Goal: Task Accomplishment & Management: Manage account settings

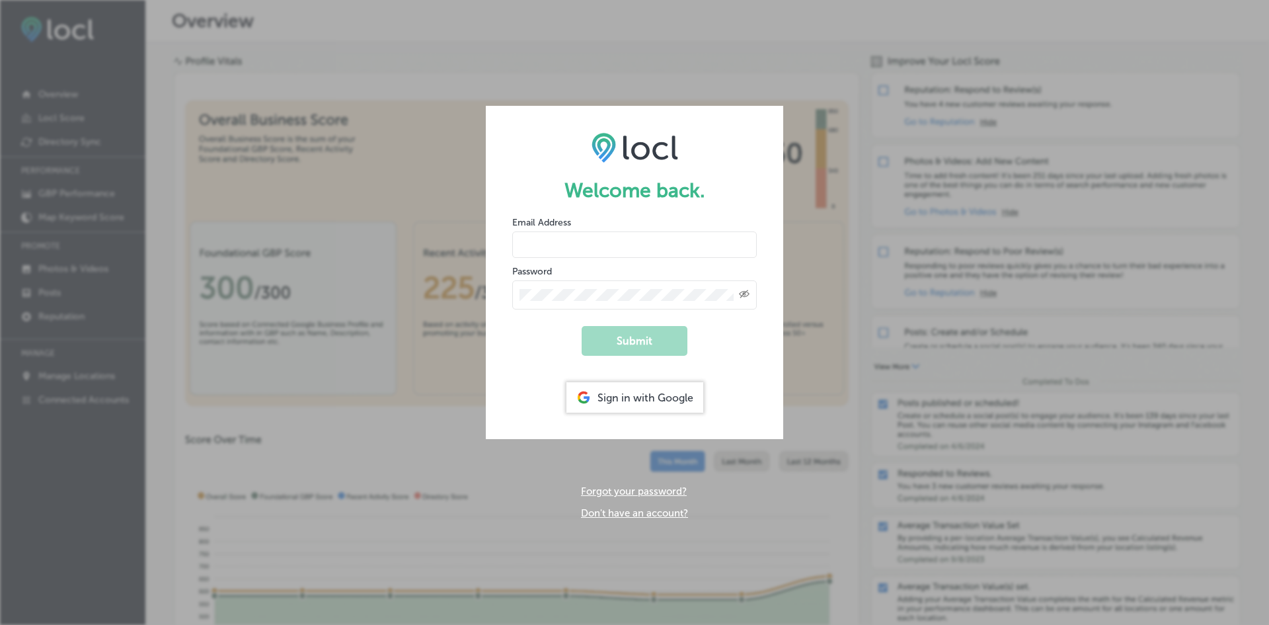
click at [595, 247] on input "email" at bounding box center [634, 244] width 245 height 26
type input "[PERSON_NAME][EMAIL_ADDRESS][DOMAIN_NAME]"
click at [582, 326] on button "Submit" at bounding box center [635, 341] width 106 height 30
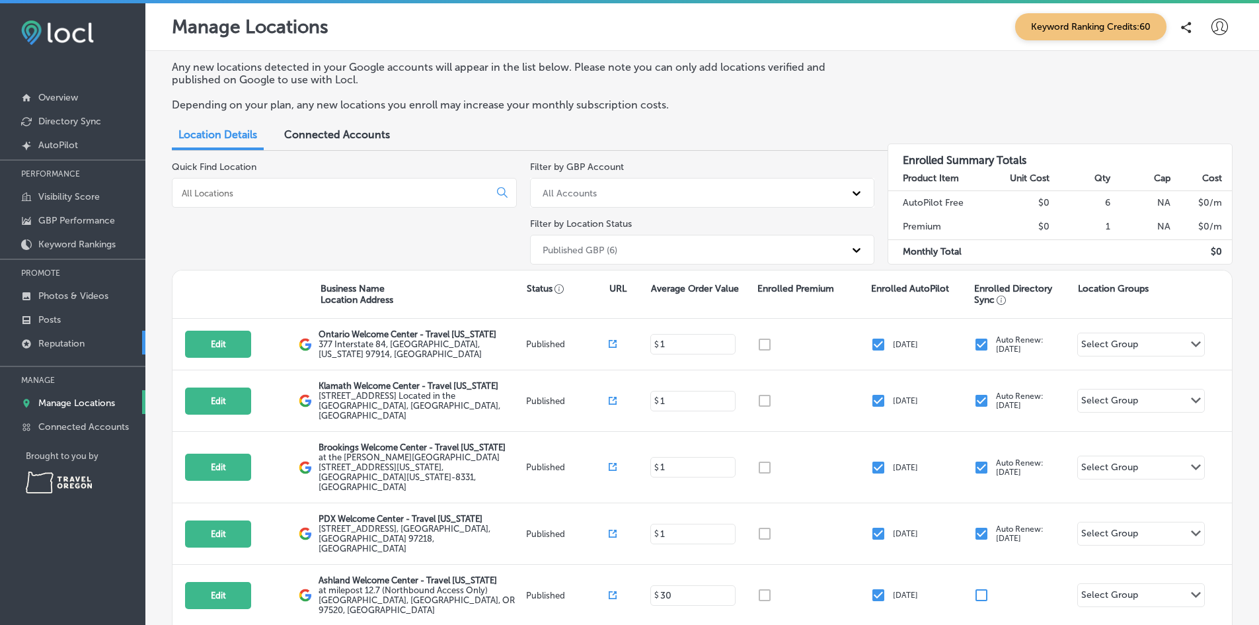
click at [73, 346] on p "Reputation" at bounding box center [61, 343] width 46 height 11
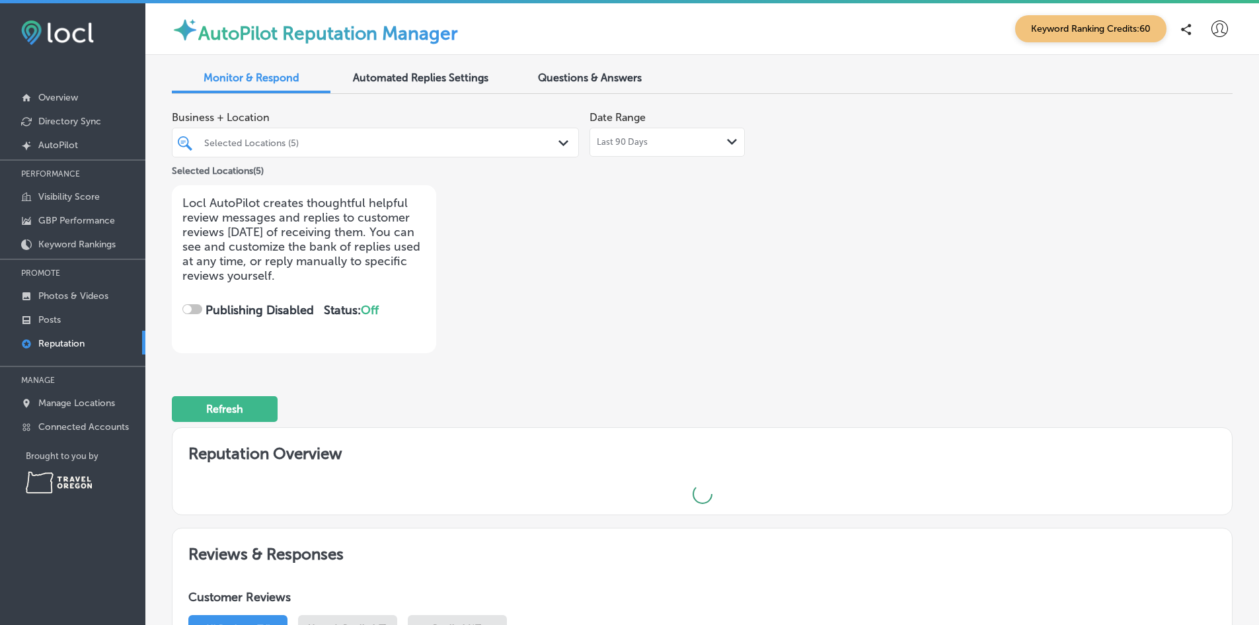
checkbox input "true"
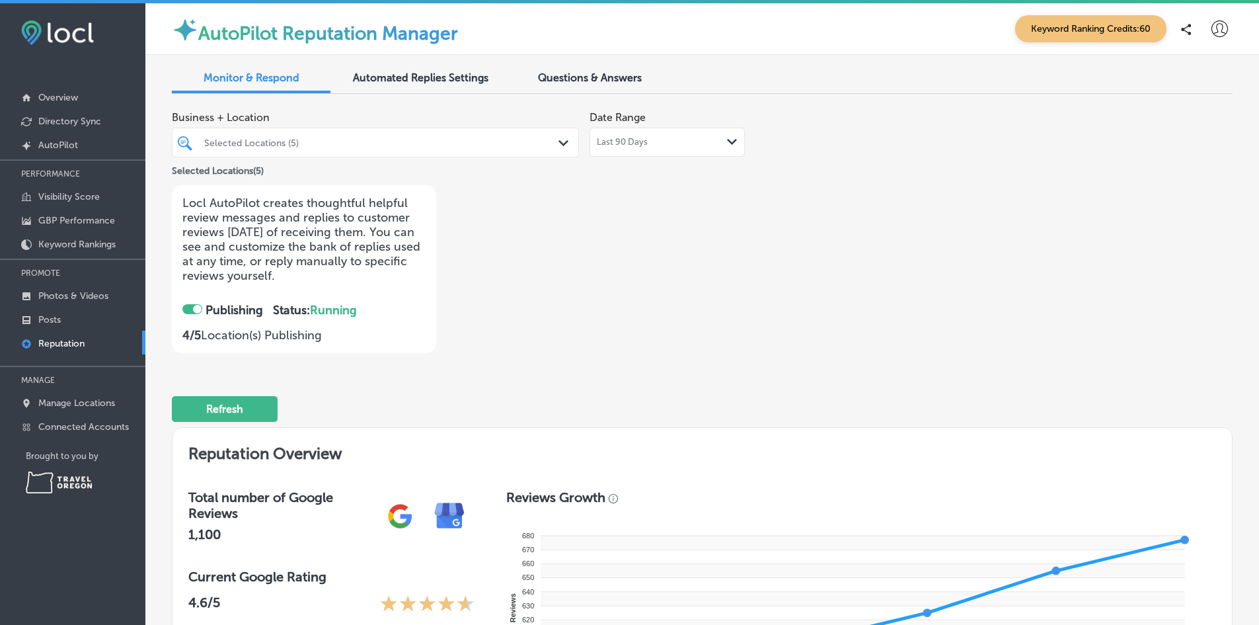
click at [605, 78] on span "Questions & Answers" at bounding box center [590, 77] width 104 height 13
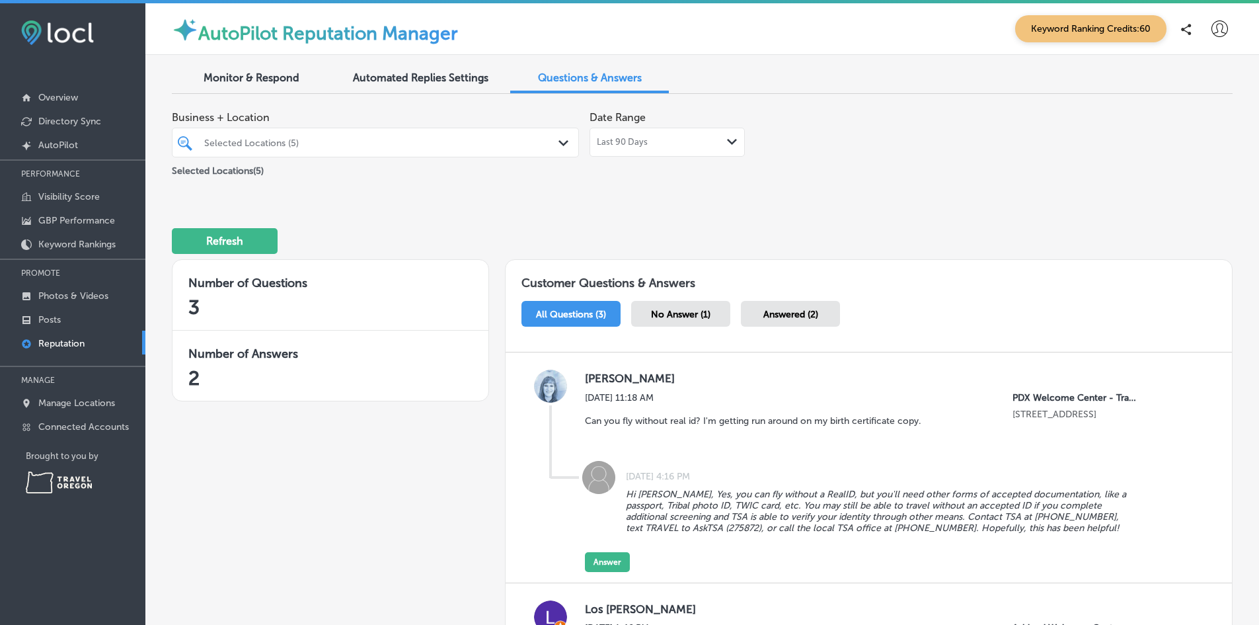
click at [431, 74] on span "Automated Replies Settings" at bounding box center [421, 77] width 136 height 13
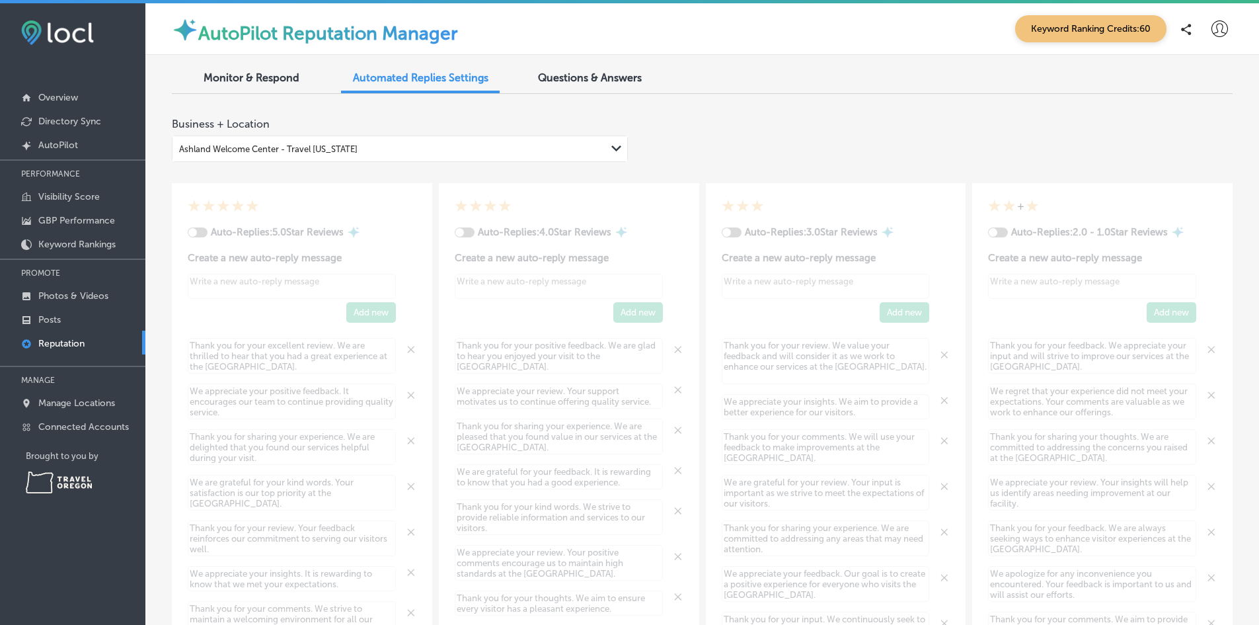
click at [730, 159] on div "Business + Location [GEOGRAPHIC_DATA] Welcome Center - Travel [US_STATE] Path C…" at bounding box center [702, 133] width 1061 height 58
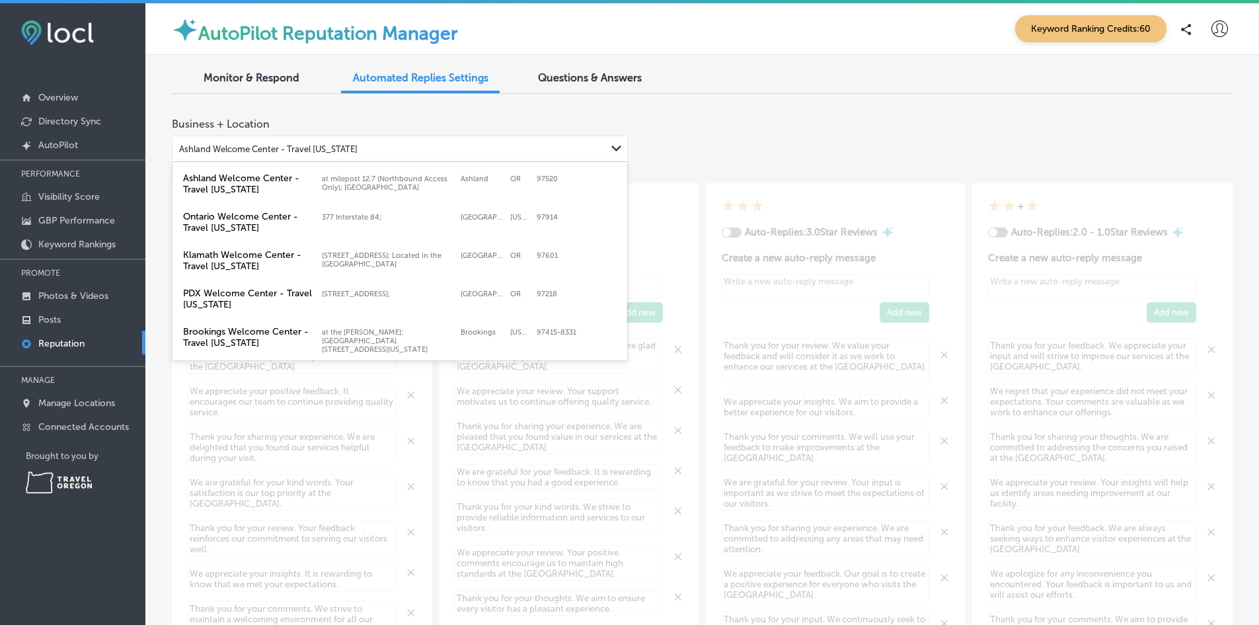
click at [498, 151] on div "Ashland Welcome Center - Travel [US_STATE]" at bounding box center [390, 149] width 434 height 18
click at [728, 138] on div "Business + Location option [GEOGRAPHIC_DATA] - Travel [US_STATE] focused, 1 of …" at bounding box center [702, 133] width 1061 height 58
click at [332, 152] on div "Ashland Welcome Center - Travel [US_STATE]" at bounding box center [268, 149] width 178 height 10
click at [325, 186] on label "at milepost 12.7 (Northbound Access Only); [GEOGRAPHIC_DATA]" at bounding box center [388, 183] width 132 height 17
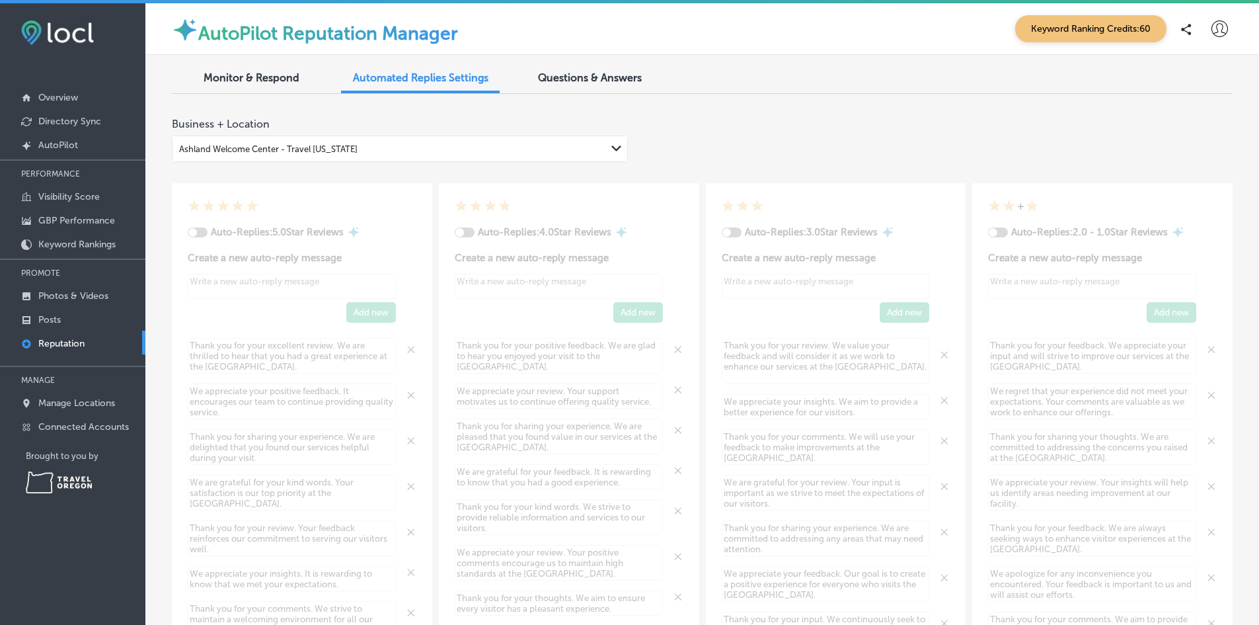
click at [689, 148] on div "Business + Location [GEOGRAPHIC_DATA] Welcome Center - Travel [US_STATE] Path C…" at bounding box center [702, 133] width 1061 height 58
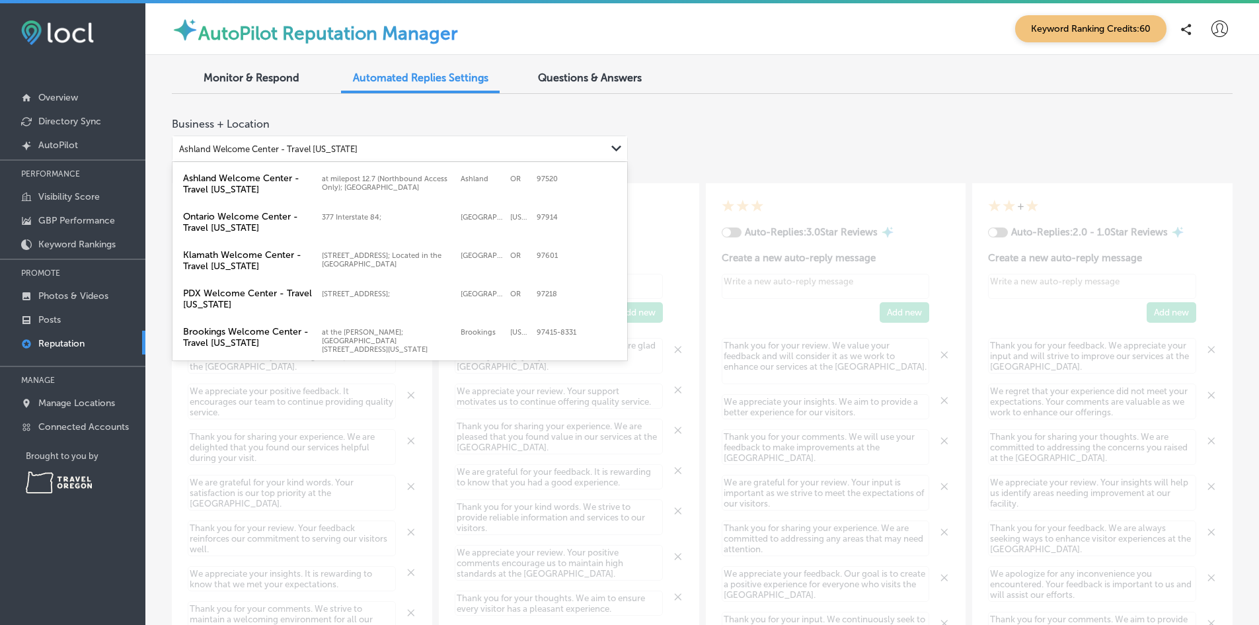
click at [500, 155] on div "Ashland Welcome Center - Travel [US_STATE]" at bounding box center [390, 149] width 434 height 18
drag, startPoint x: 288, startPoint y: 238, endPoint x: 290, endPoint y: 231, distance: 7.1
click at [288, 233] on label "Ontario Welcome Center - Travel [US_STATE]" at bounding box center [249, 222] width 132 height 22
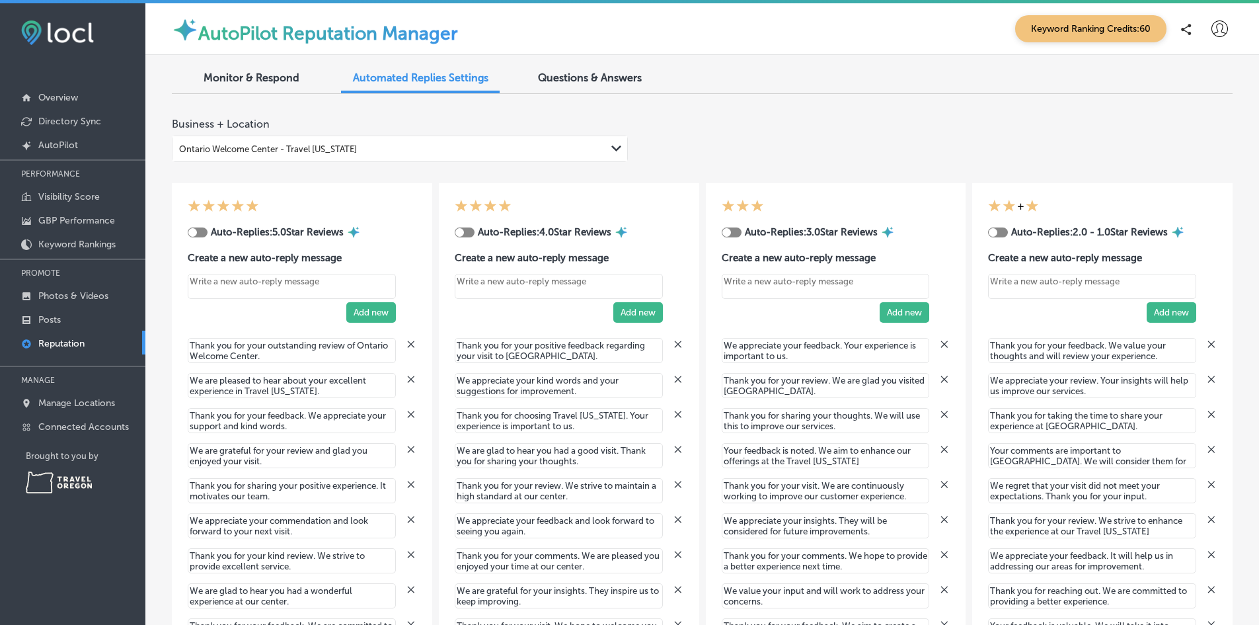
click at [500, 144] on div "Ontario Welcome Center - Travel [US_STATE]" at bounding box center [390, 149] width 434 height 18
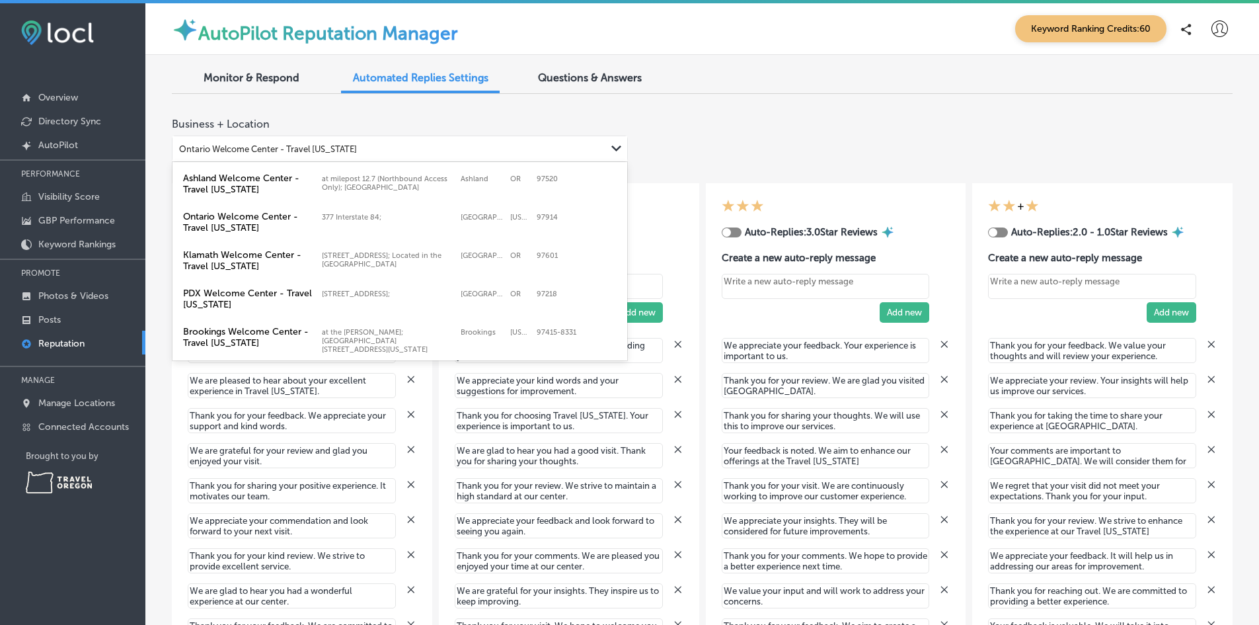
click at [414, 180] on label "at milepost 12.7 (Northbound Access Only); [GEOGRAPHIC_DATA]" at bounding box center [388, 183] width 132 height 17
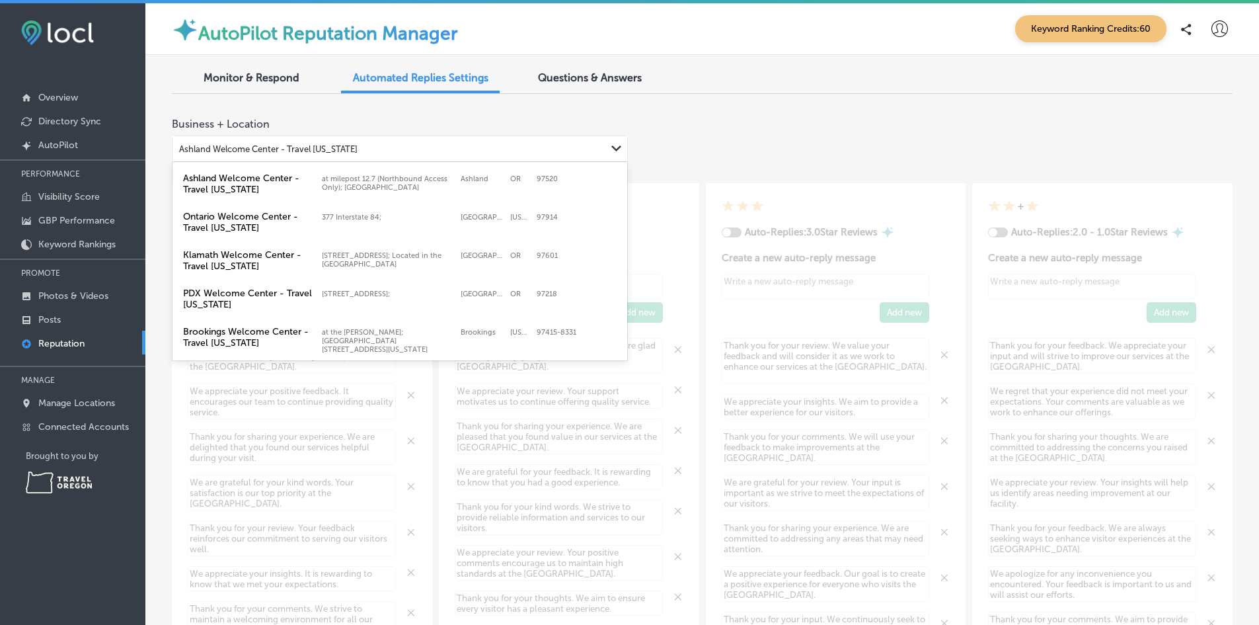
click at [441, 151] on div "Ashland Welcome Center - Travel [US_STATE]" at bounding box center [390, 149] width 434 height 18
click at [371, 231] on label "Ontario Welcome Center - Travel [US_STATE] [STREET_ADDRESS][US_STATE] 377 Inter…" at bounding box center [399, 222] width 439 height 28
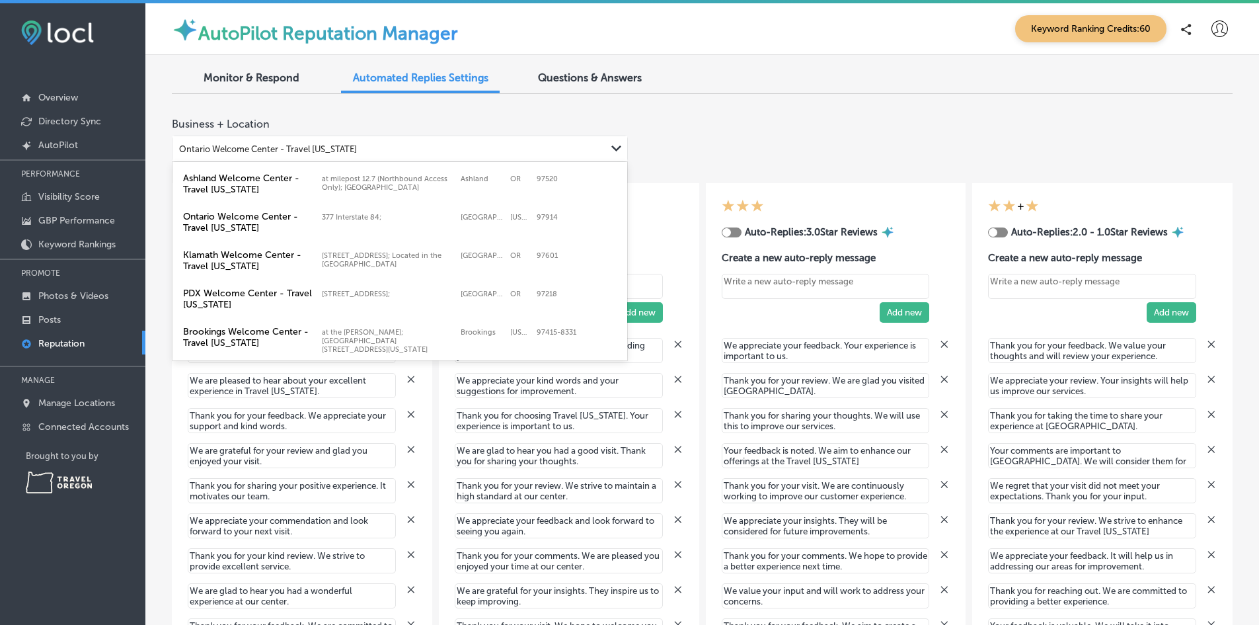
click at [356, 147] on div "Ontario Welcome Center - Travel [US_STATE]" at bounding box center [390, 149] width 434 height 18
click at [305, 225] on label "Ontario Welcome Center - Travel [US_STATE]" at bounding box center [249, 222] width 132 height 22
click at [318, 147] on div "Ontario Welcome Center - Travel [US_STATE]" at bounding box center [268, 149] width 178 height 10
click at [282, 258] on label "Klamath Welcome Center - Travel [US_STATE]" at bounding box center [249, 260] width 132 height 22
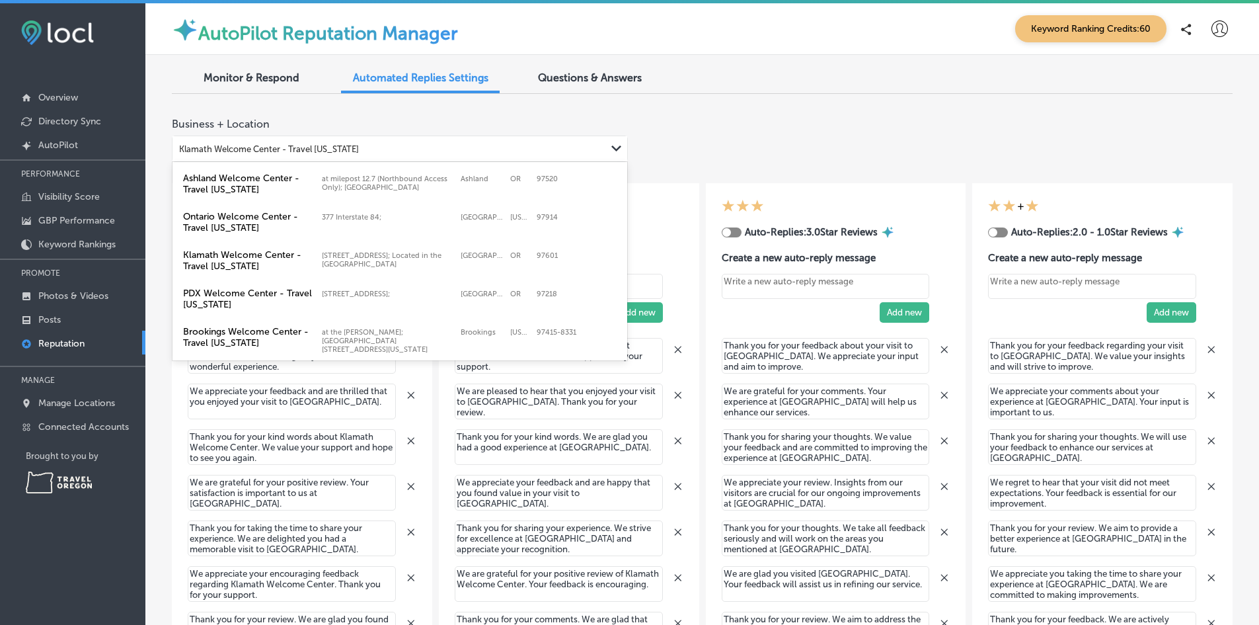
click at [302, 144] on div "Klamath Welcome Center - Travel [US_STATE]" at bounding box center [269, 149] width 180 height 10
click at [243, 295] on label "PDX Welcome Center - Travel [US_STATE]" at bounding box center [249, 299] width 132 height 22
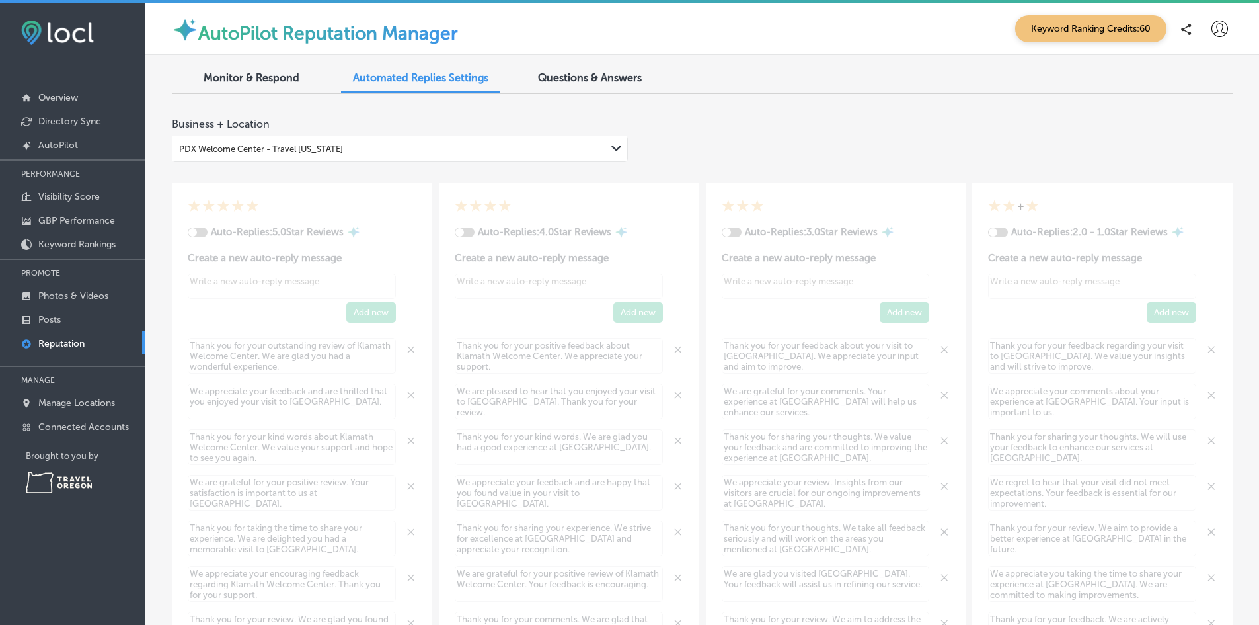
type textarea "x"
checkbox input "true"
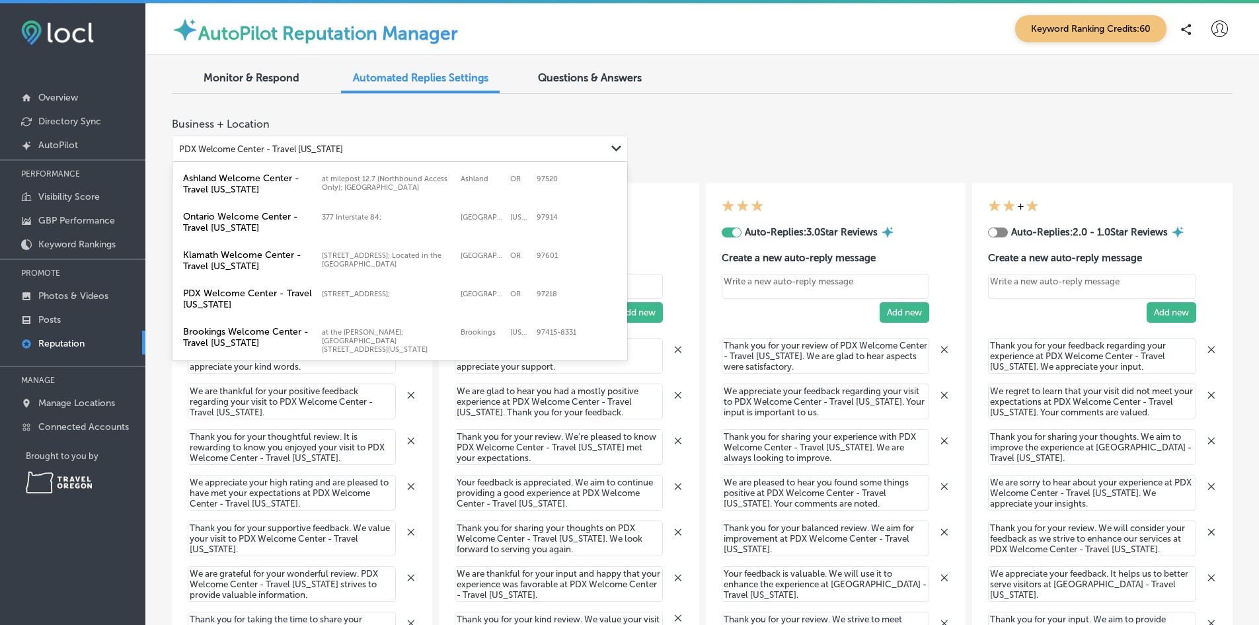
click at [300, 149] on div "PDX Welcome Center - Travel [US_STATE]" at bounding box center [261, 149] width 164 height 10
click at [254, 347] on label "Brookings Welcome Center - Travel [US_STATE]" at bounding box center [249, 337] width 132 height 22
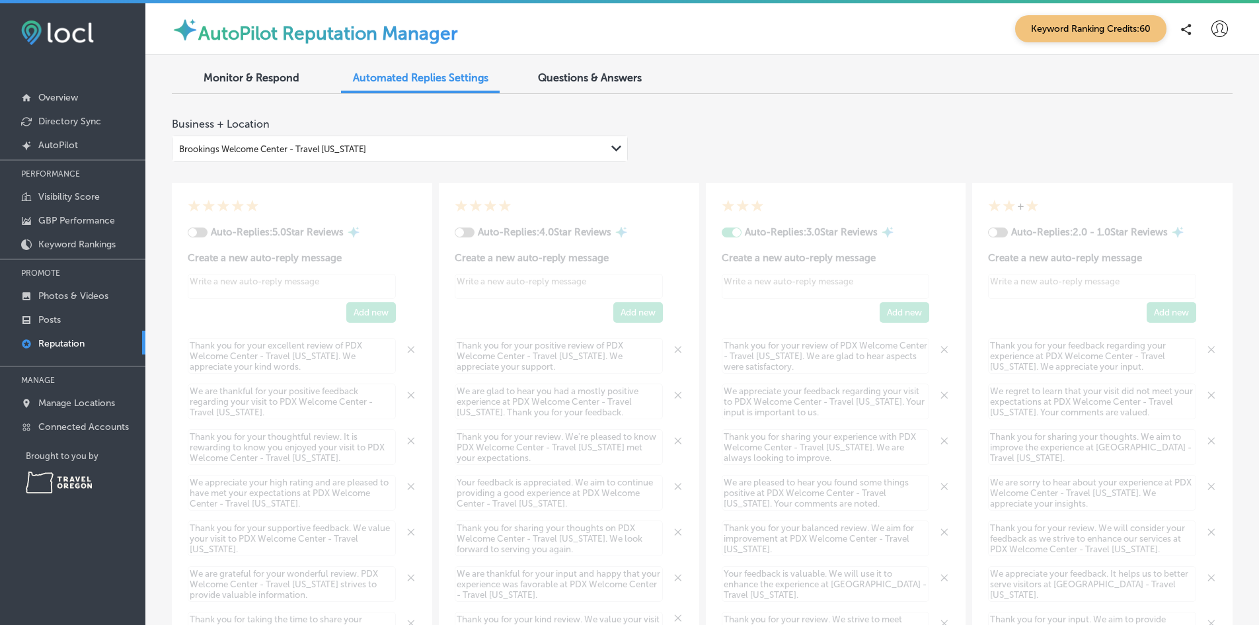
type textarea "x"
checkbox input "false"
type textarea "x"
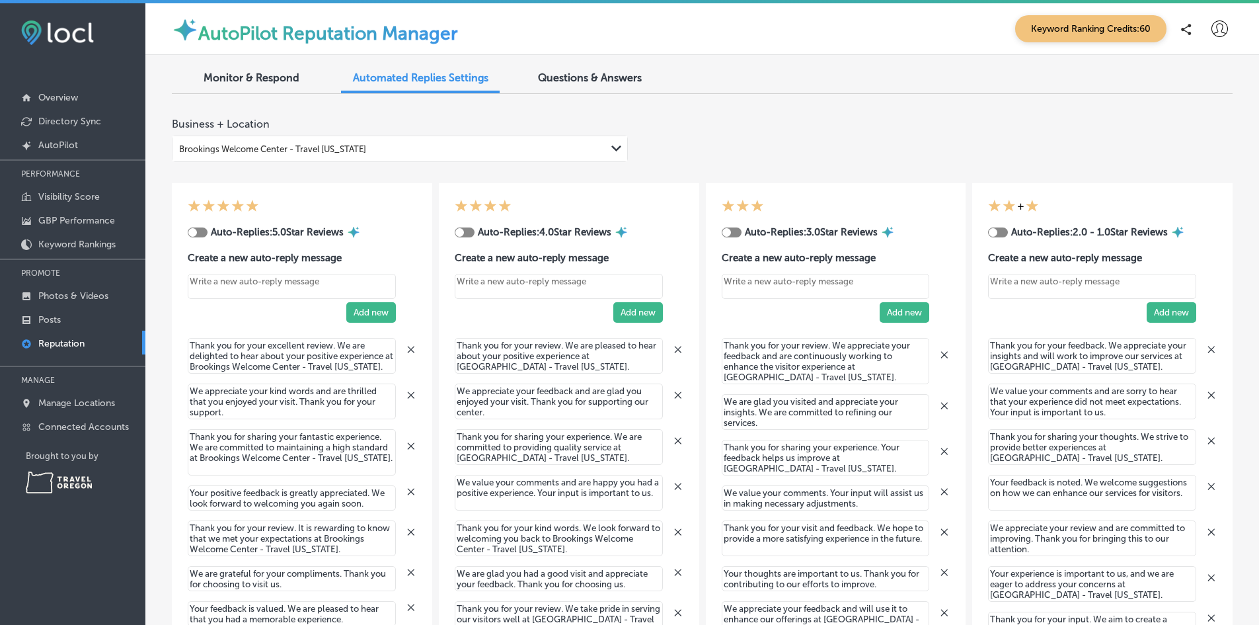
click at [265, 76] on span "Monitor & Respond" at bounding box center [252, 77] width 96 height 13
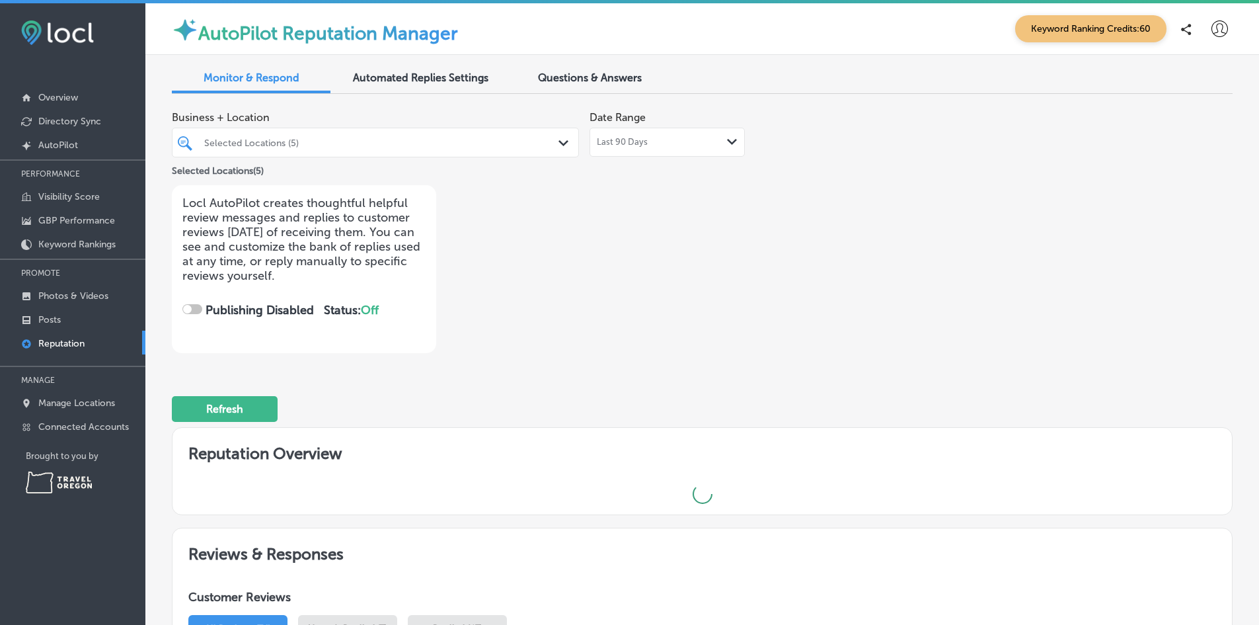
checkbox input "true"
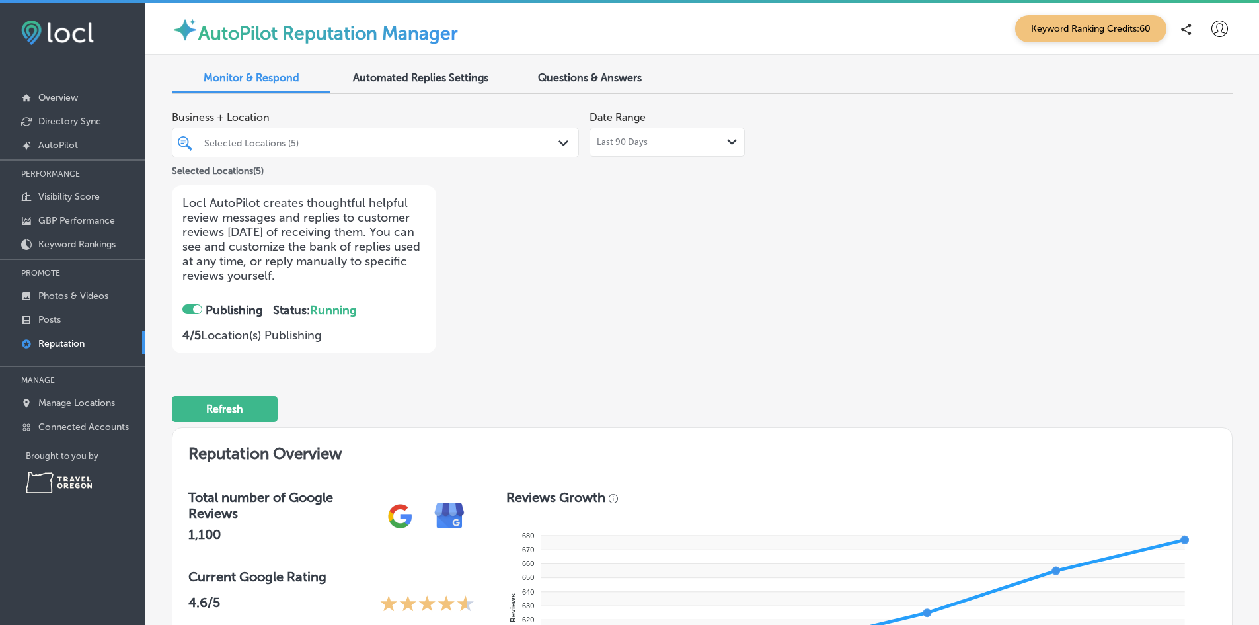
click at [65, 340] on p "Reputation" at bounding box center [61, 343] width 46 height 11
click at [40, 318] on p "Posts" at bounding box center [49, 319] width 22 height 11
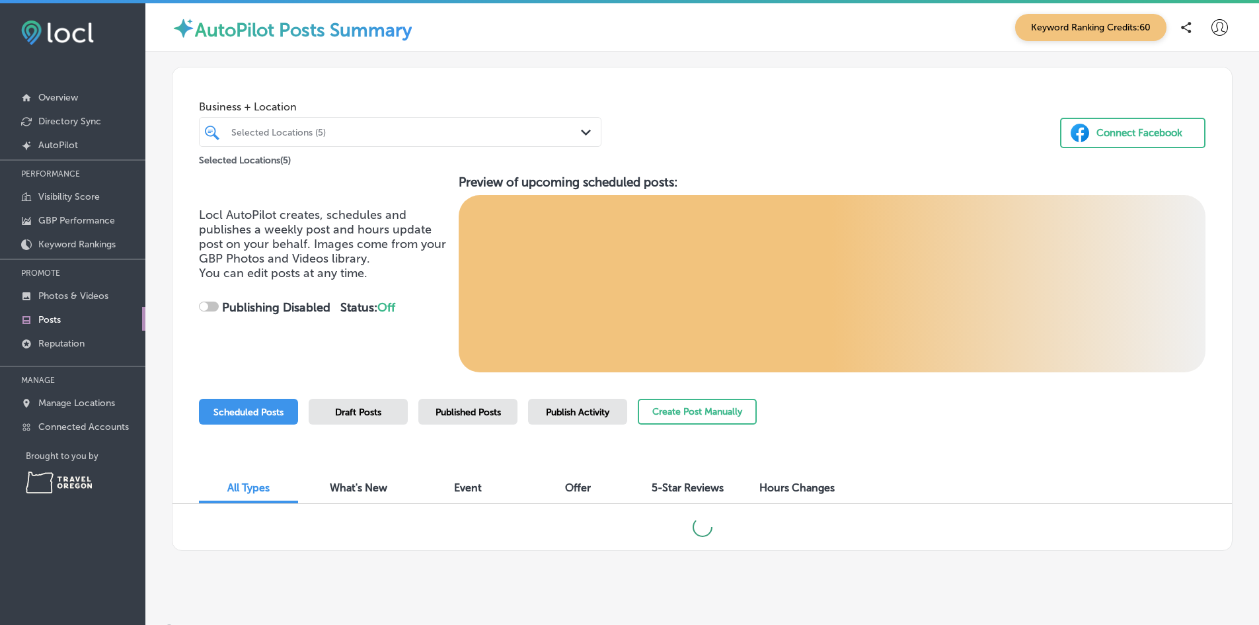
checkbox input "true"
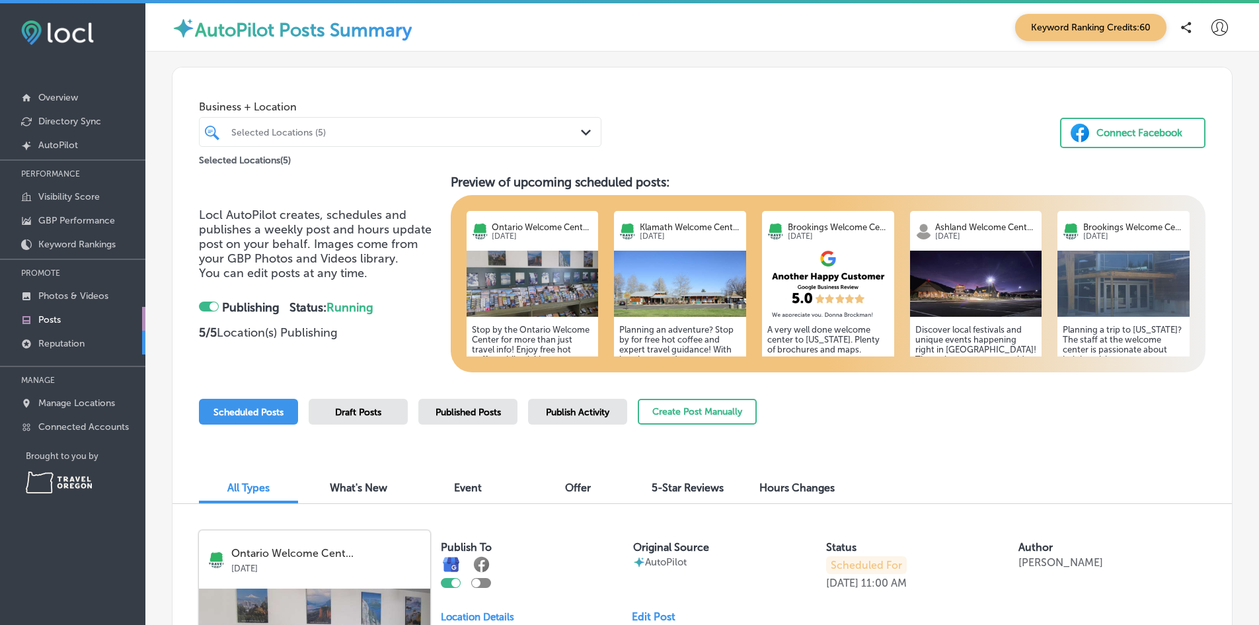
click at [77, 344] on p "Reputation" at bounding box center [61, 343] width 46 height 11
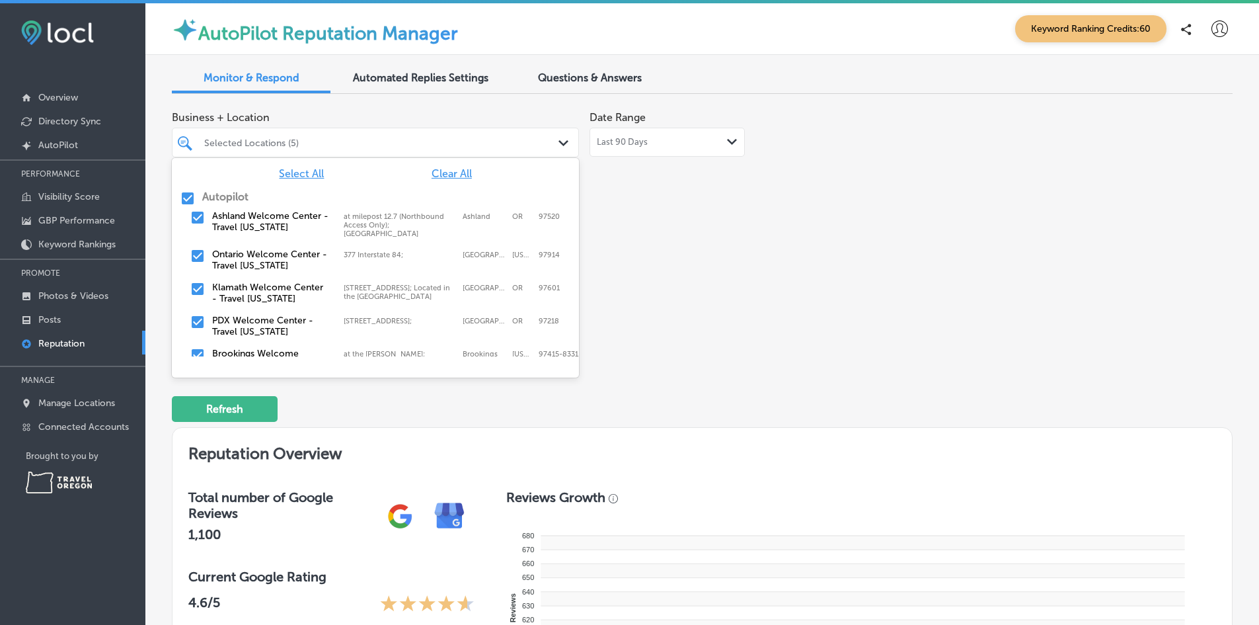
click at [395, 150] on div at bounding box center [358, 143] width 311 height 18
checkbox input "true"
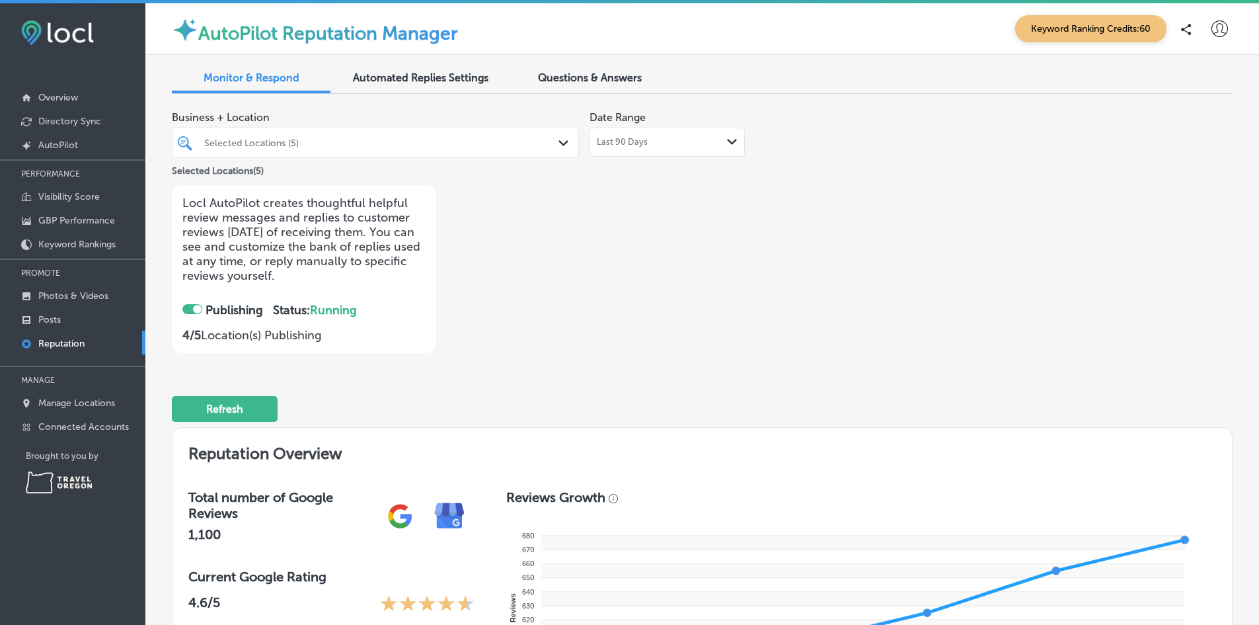
click at [679, 225] on div "Business + Location Selected Locations (5) Path Created with Sketch. Selected L…" at bounding box center [490, 228] width 637 height 249
click at [73, 401] on p "Manage Locations" at bounding box center [76, 402] width 77 height 11
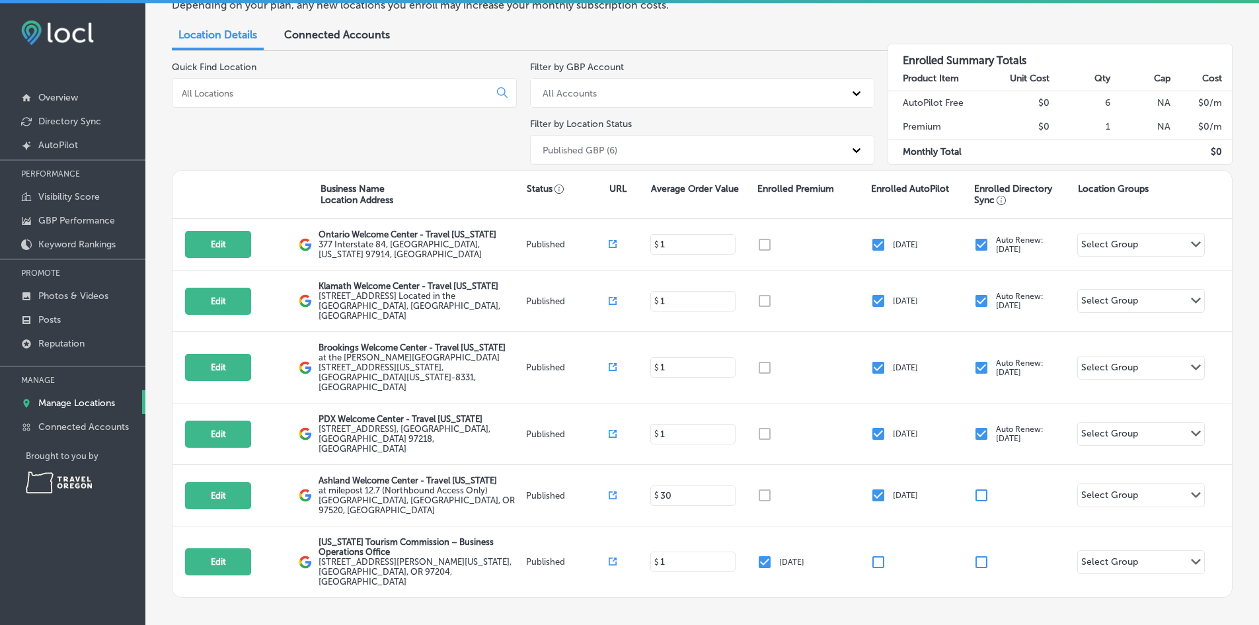
scroll to position [114, 0]
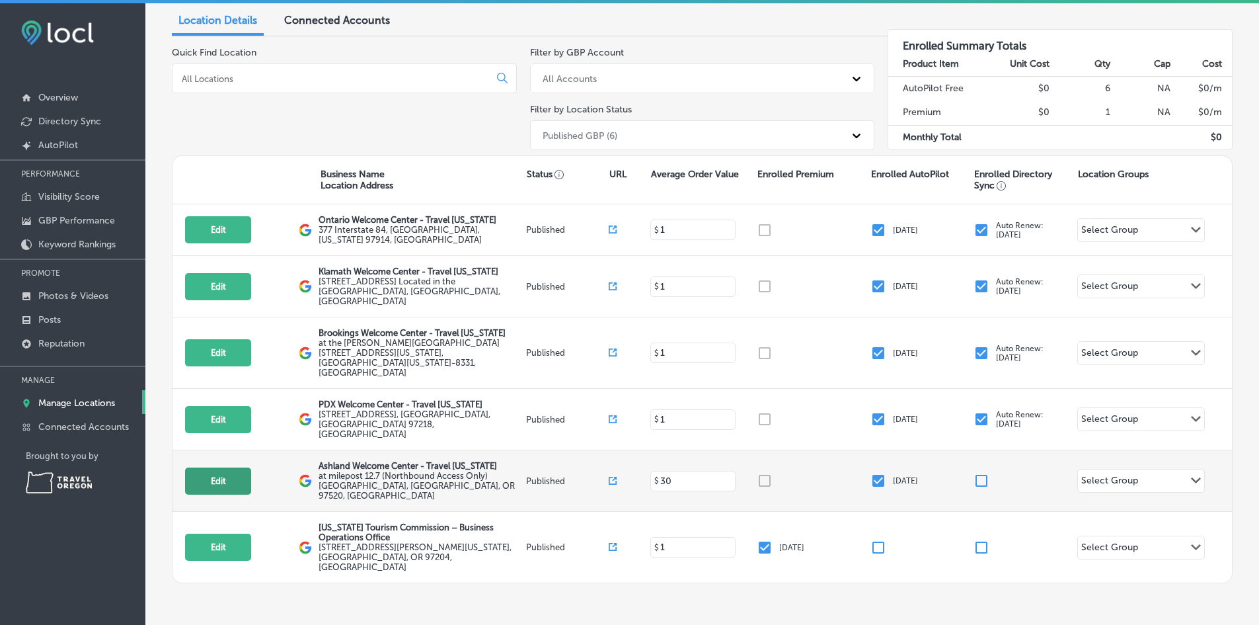
click at [241, 467] on button "Edit" at bounding box center [218, 480] width 66 height 27
select select "US"
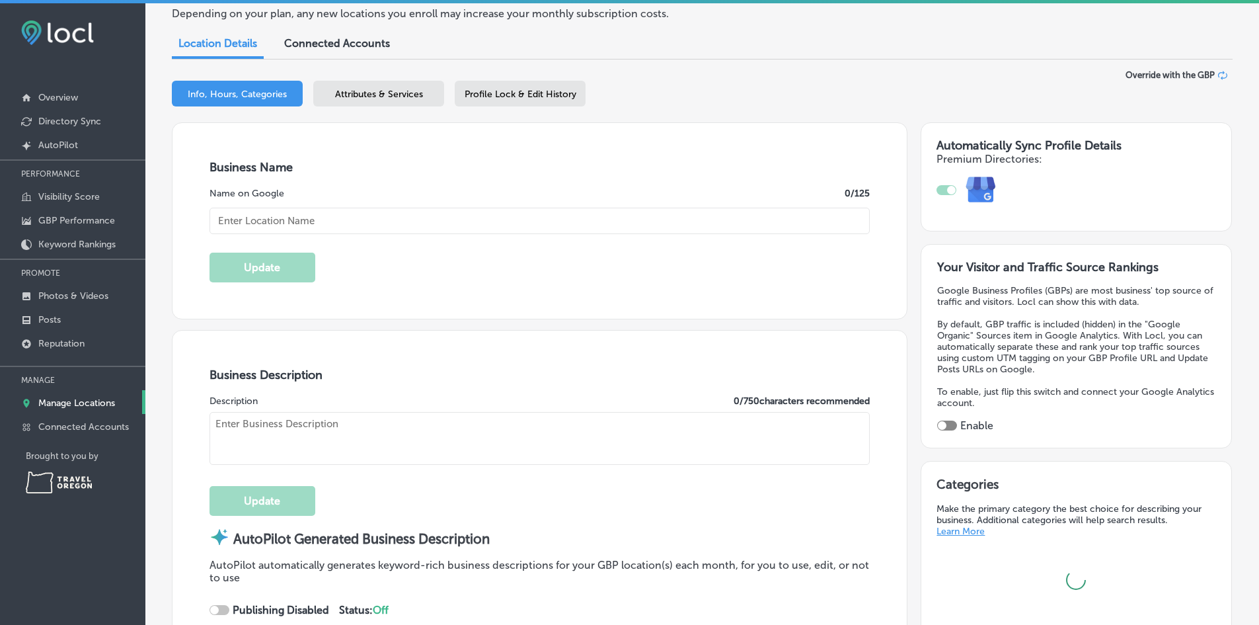
scroll to position [138, 0]
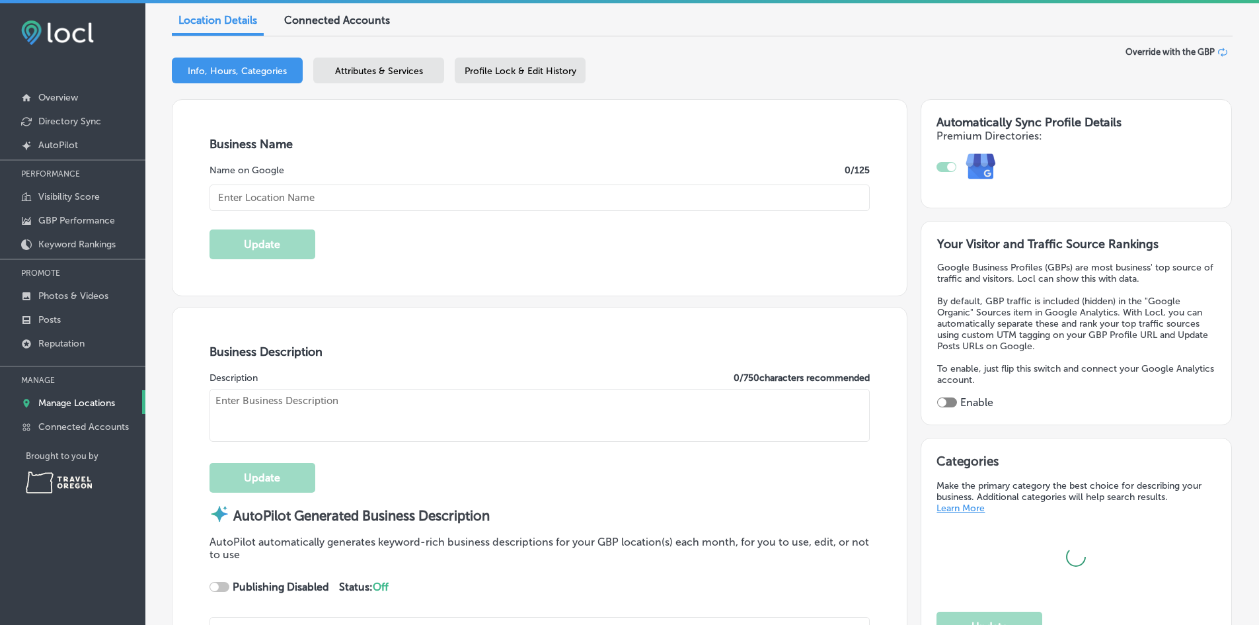
type input "Ashland Welcome Center - Travel [US_STATE]"
type textarea "Discover Ashland Welcome Center – Travel [US_STATE], your essential rest stop f…"
type input "at milepost 12.7 (Northbound Access Only)"
type input "[GEOGRAPHIC_DATA]"
type input "Ashland"
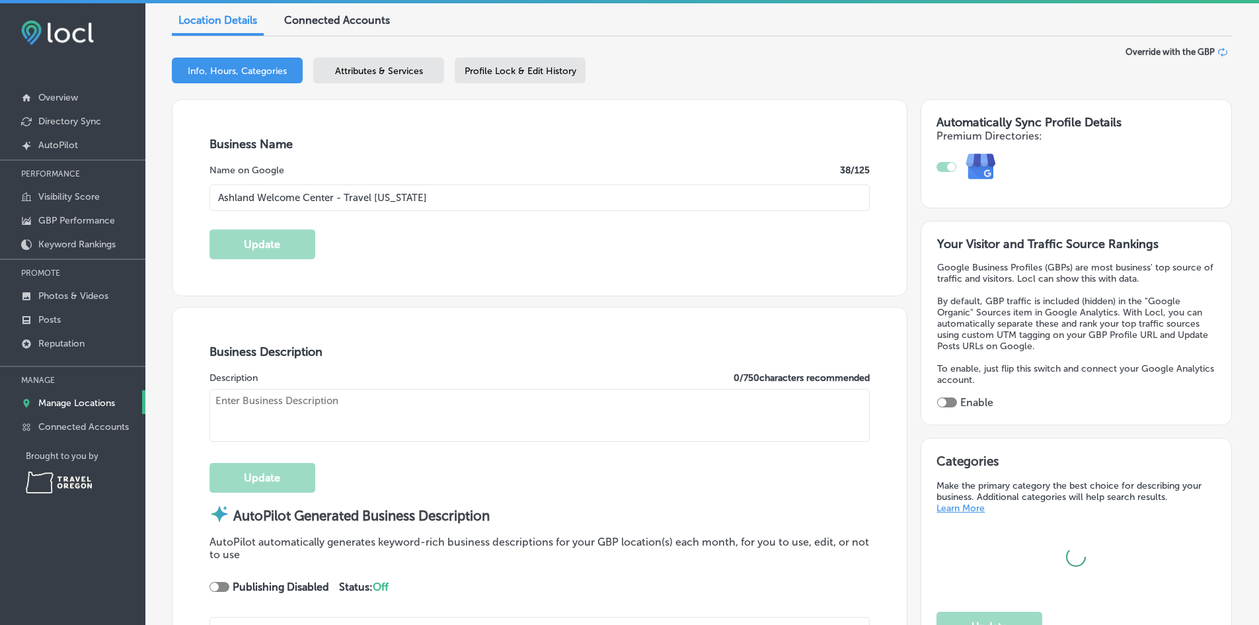
type input "97520"
type input "US"
type input "[URL][DOMAIN_NAME]"
type textarea "Welcome to [GEOGRAPHIC_DATA], your go-to destination for exploring the beauty o…"
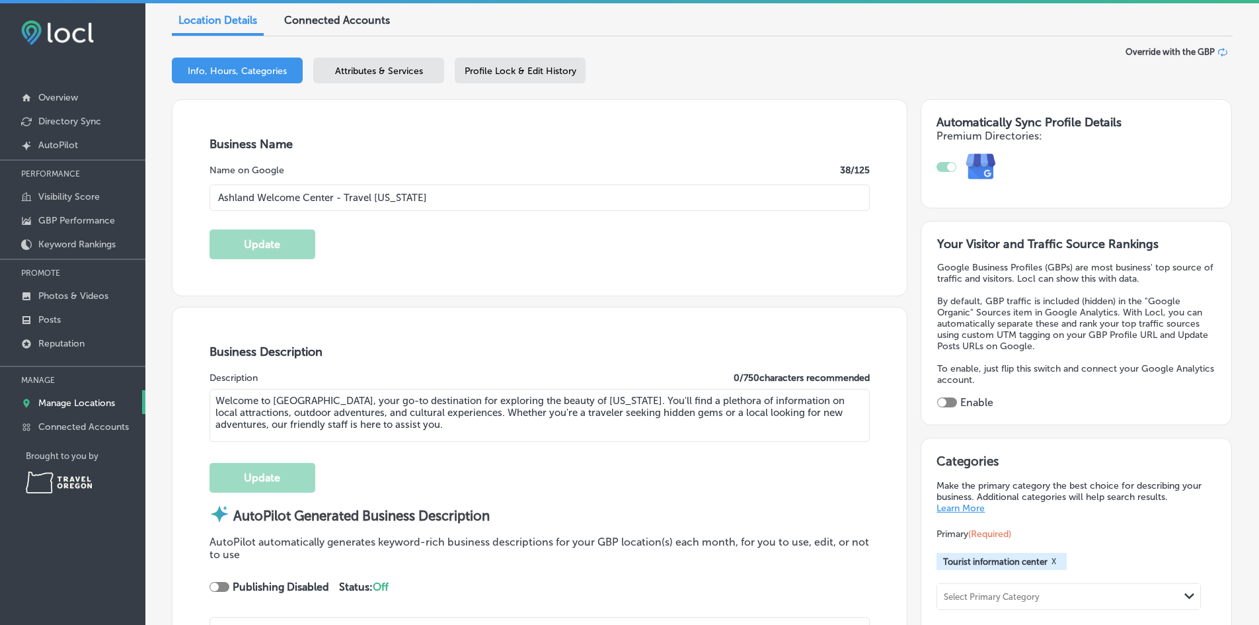
type input "[PHONE_NUMBER]"
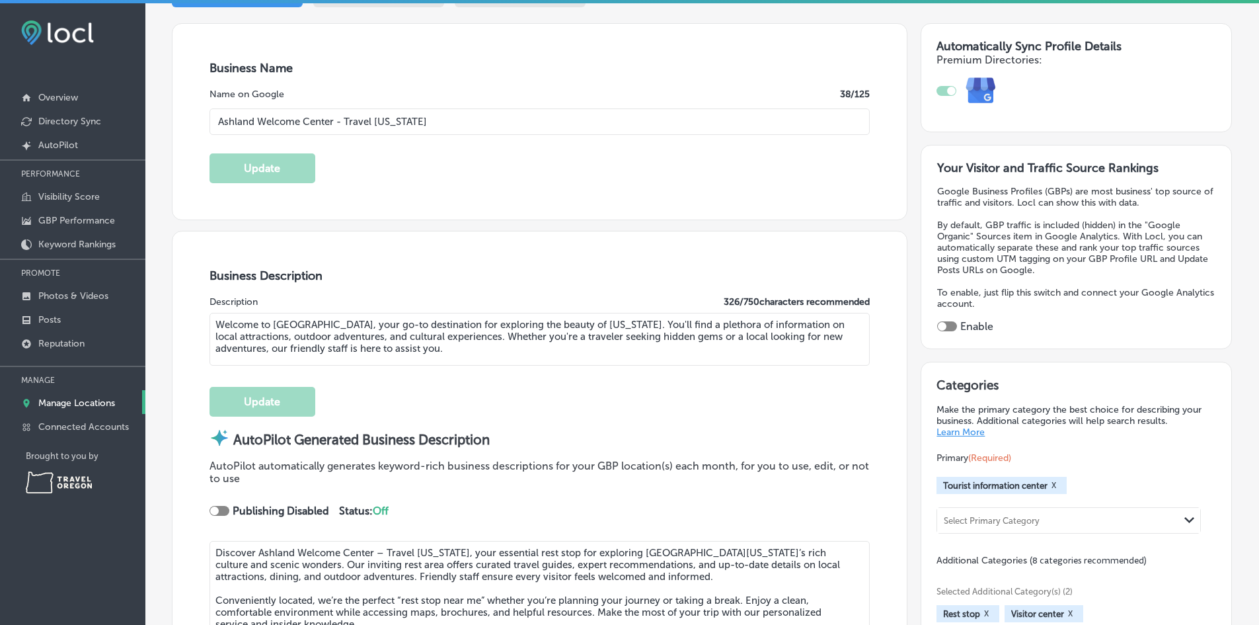
scroll to position [204, 0]
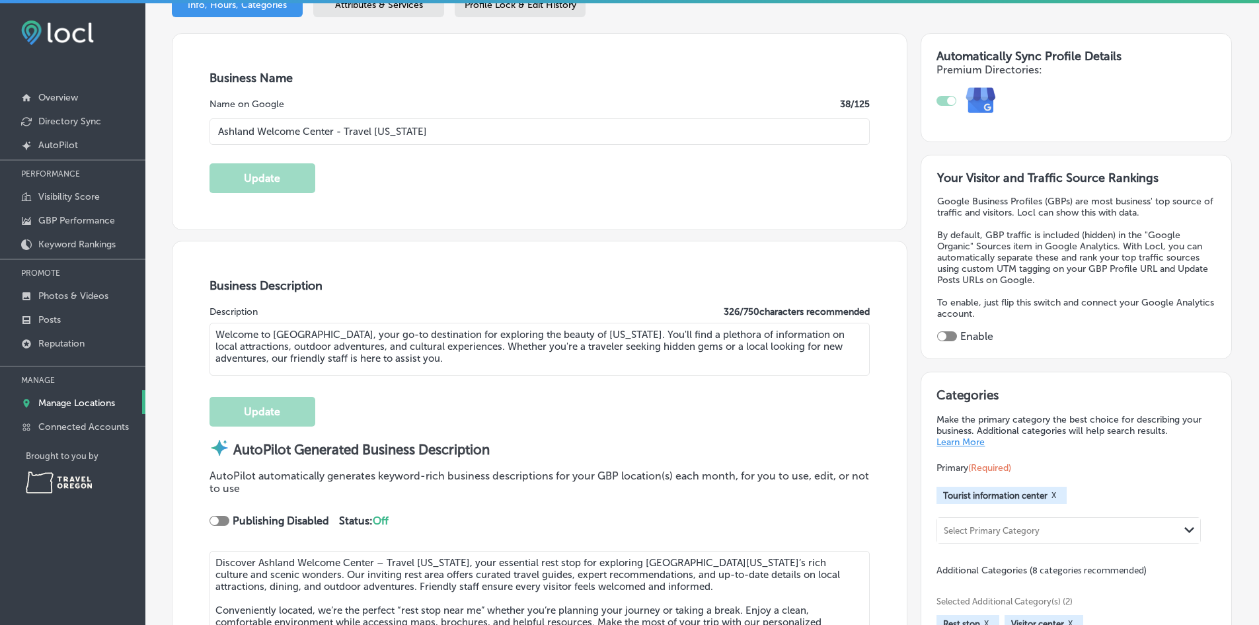
click at [512, 358] on textarea "Welcome to [GEOGRAPHIC_DATA], your go-to destination for exploring the beauty o…" at bounding box center [540, 349] width 661 height 53
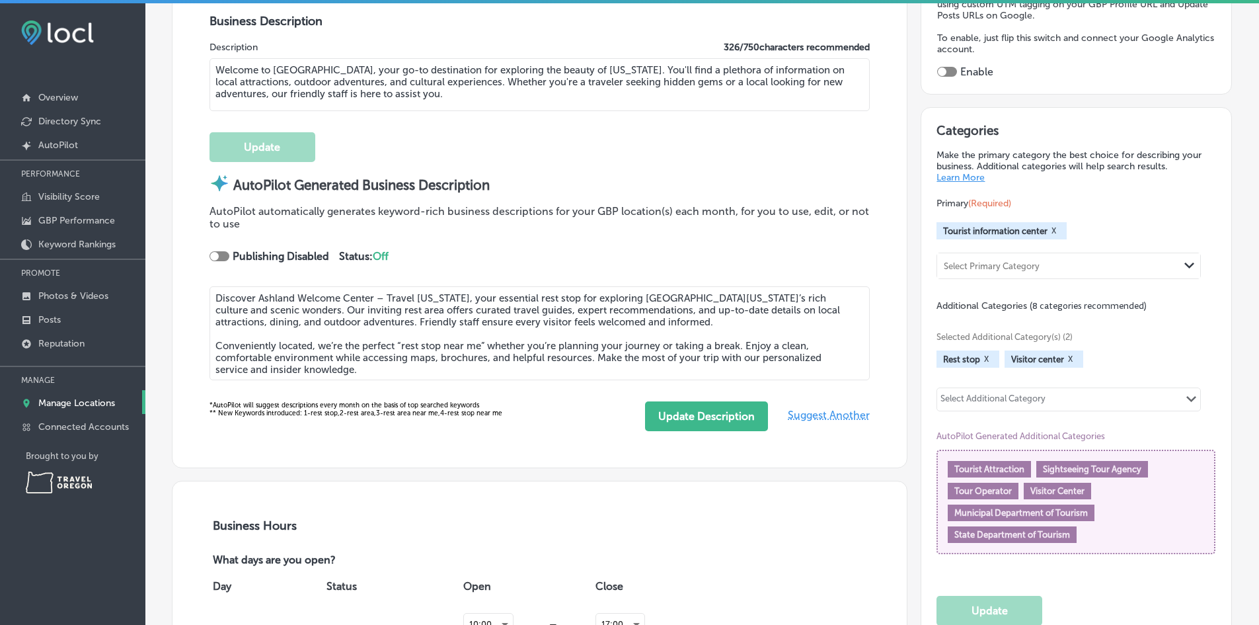
scroll to position [0, 0]
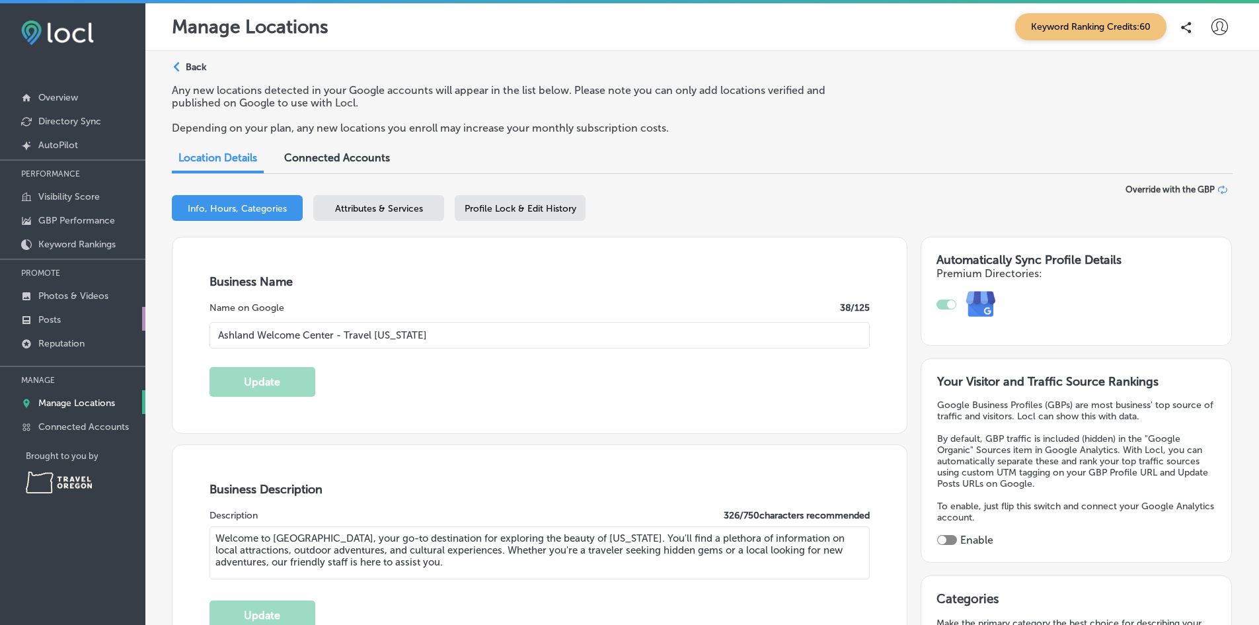
click at [57, 315] on p "Posts" at bounding box center [49, 319] width 22 height 11
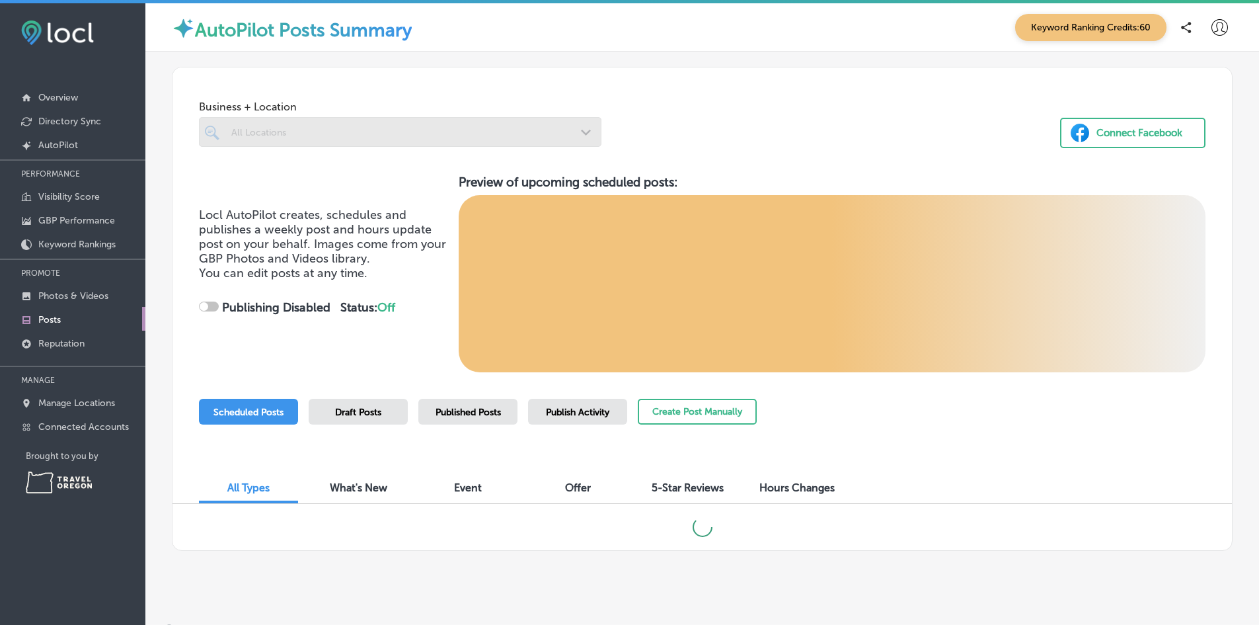
checkbox input "true"
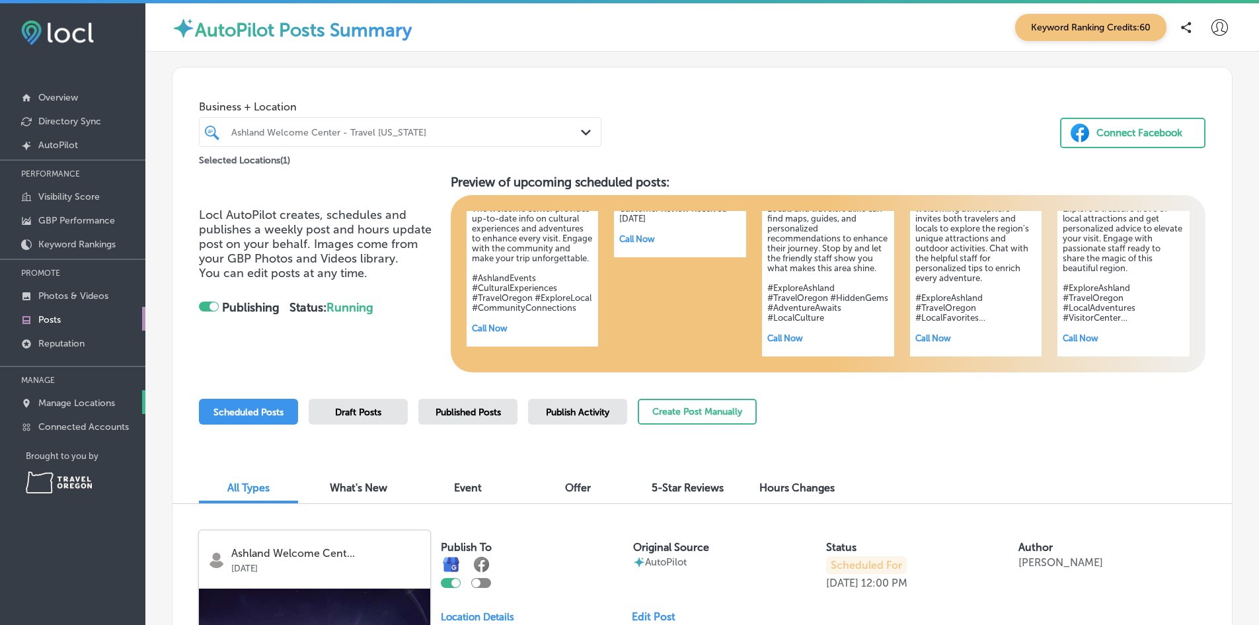
click at [71, 400] on p "Manage Locations" at bounding box center [76, 402] width 77 height 11
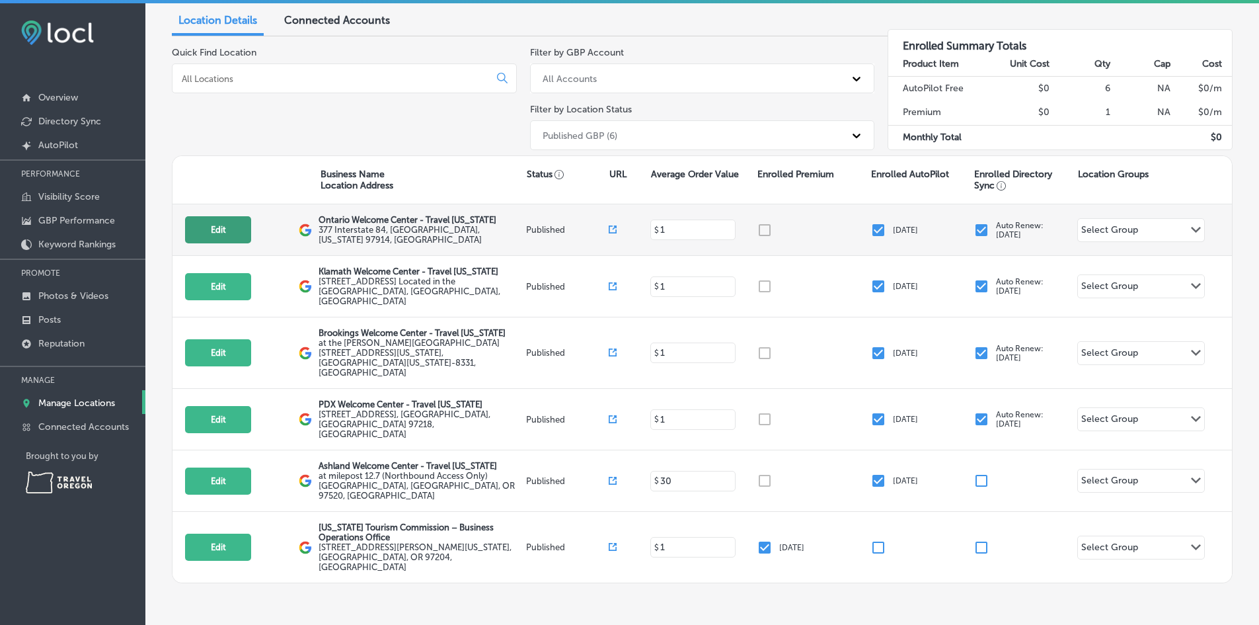
click at [202, 237] on button "Edit" at bounding box center [218, 229] width 66 height 27
select select "US"
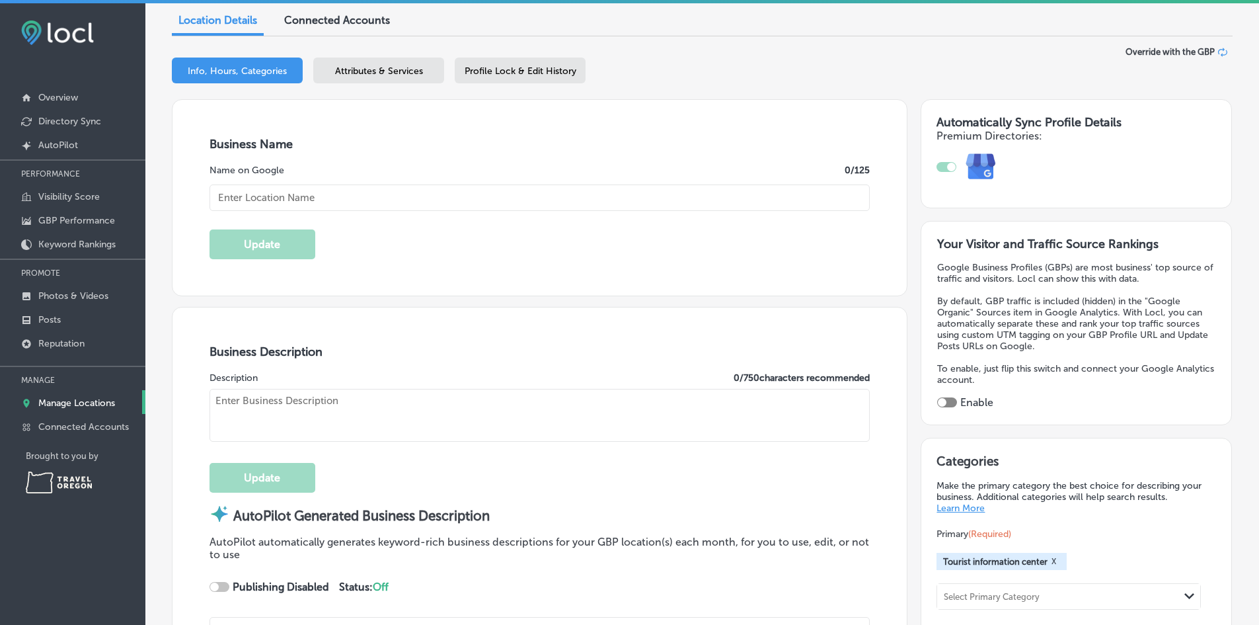
checkbox input "true"
type input "Ontario Welcome Center - Travel [US_STATE]"
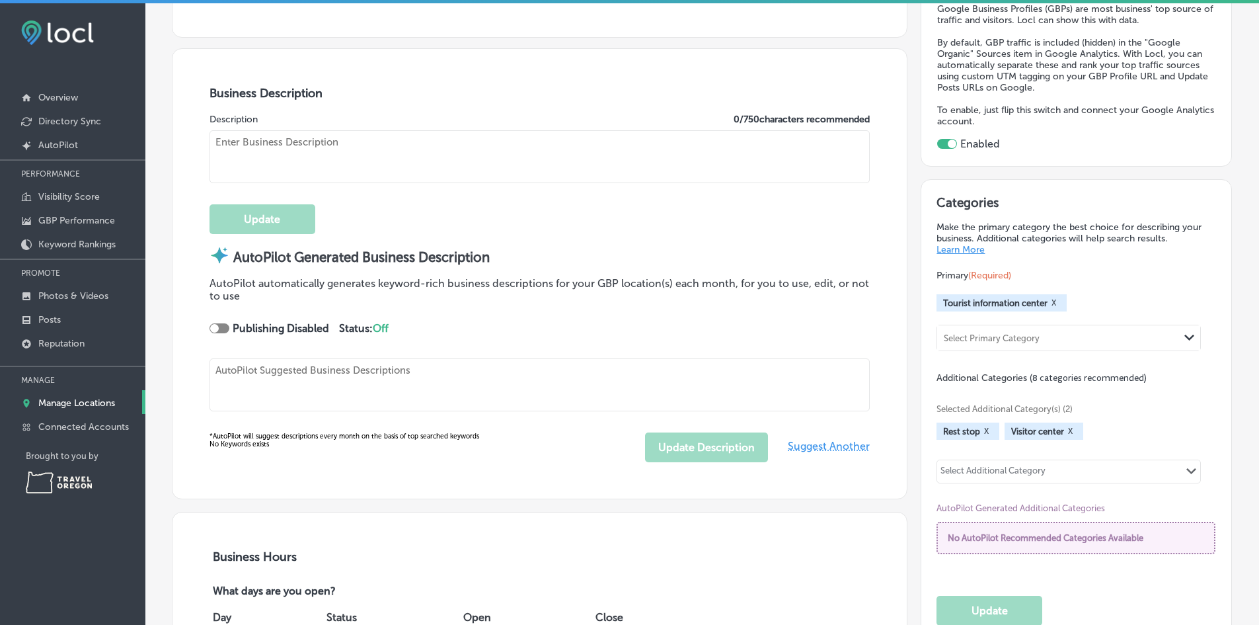
type textarea "Welcome to the [GEOGRAPHIC_DATA] Welcome Center, your go-to travel resource ope…"
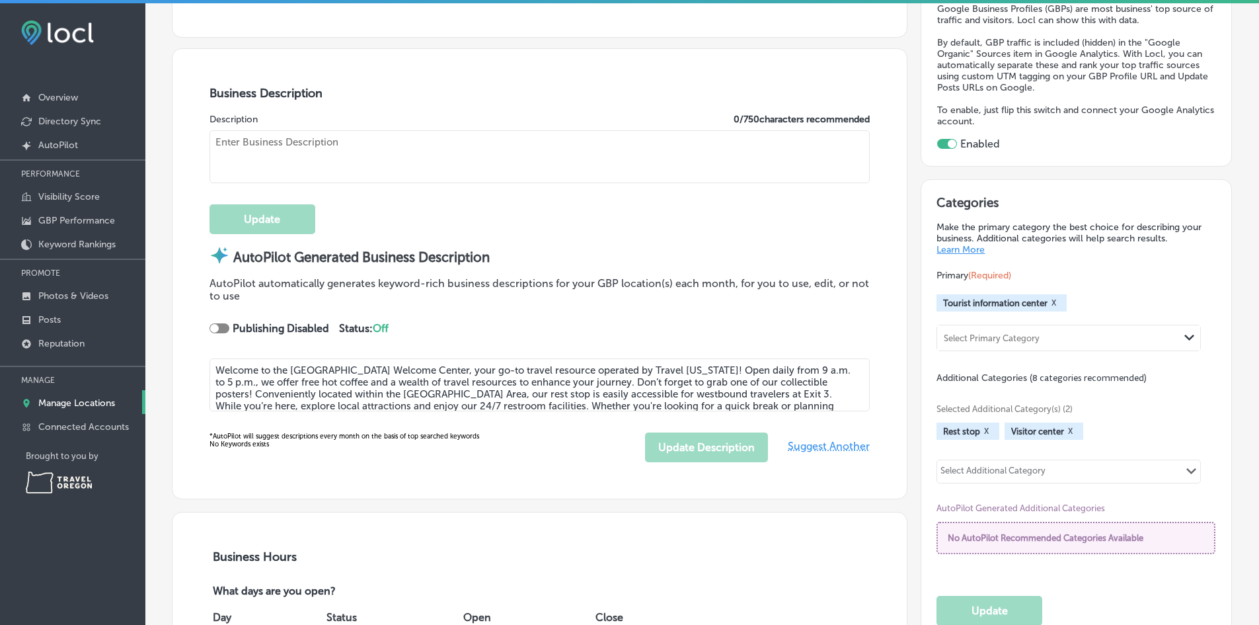
type input "[EMAIL_ADDRESS][DOMAIN_NAME]"
type input "[URL][DOMAIN_NAME]"
type input "[URL][DOMAIN_NAME][US_STATE]"
type input "[URL][DOMAIN_NAME]"
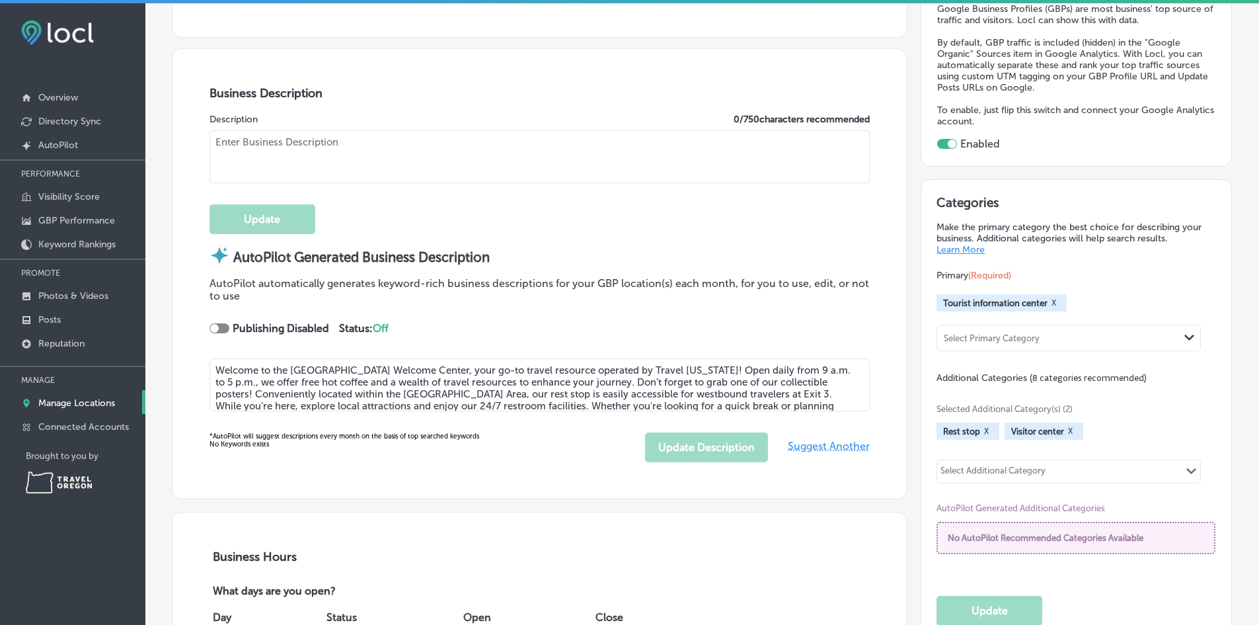
type input "377 Interstate 84"
type input "[GEOGRAPHIC_DATA]"
type input "97914"
type input "US"
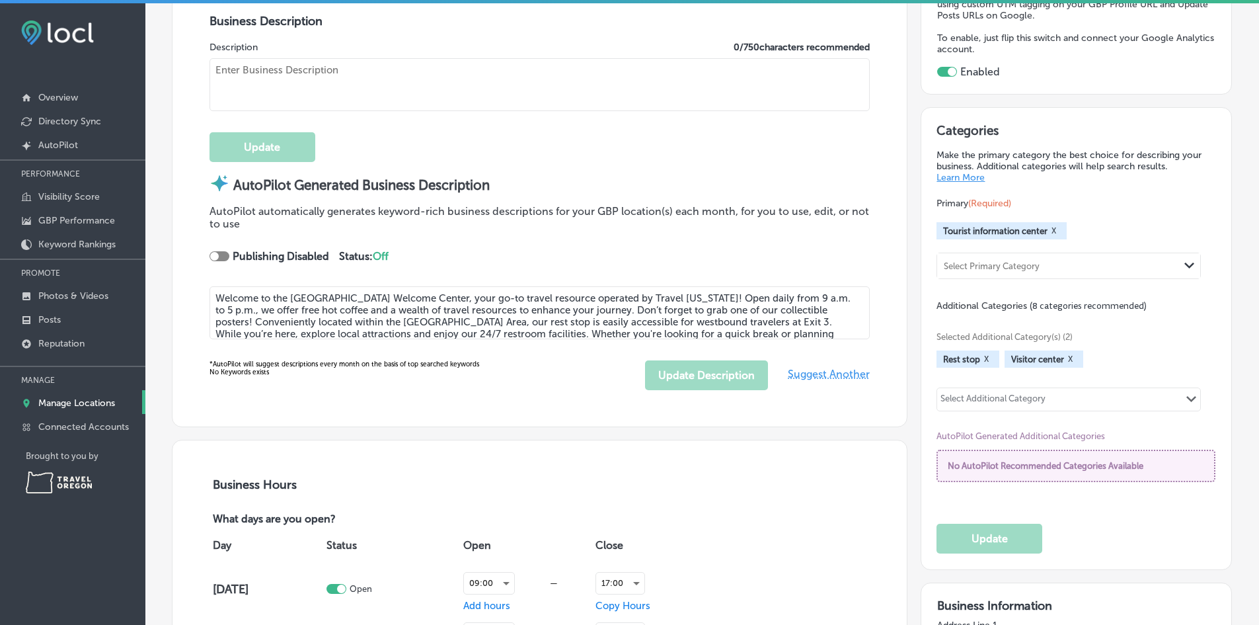
type input "[URL][DOMAIN_NAME]"
type textarea "Welcome to the [GEOGRAPHIC_DATA] Welcome Center, your go-to travel resource ope…"
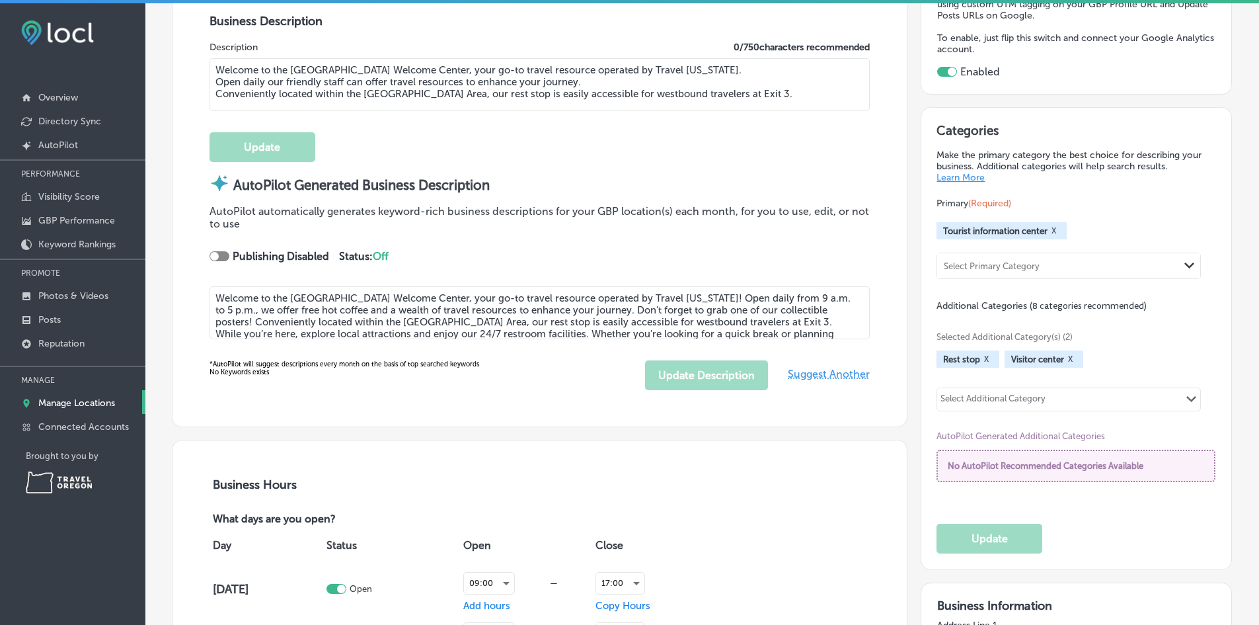
type input "[PHONE_NUMBER]"
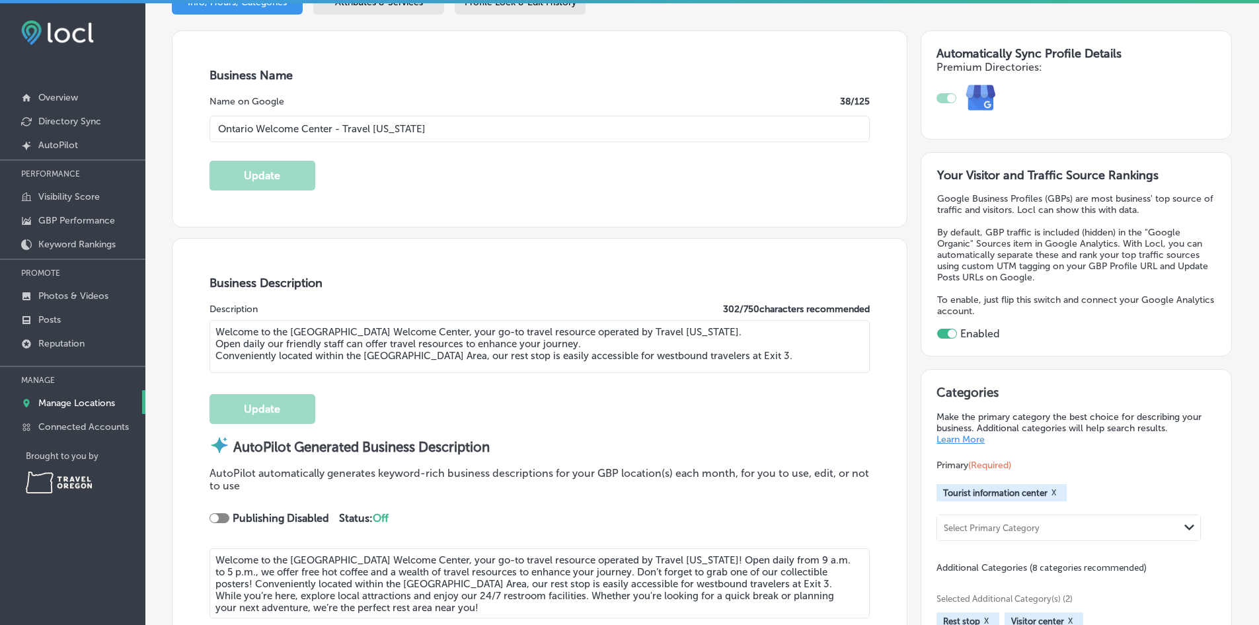
scroll to position [204, 0]
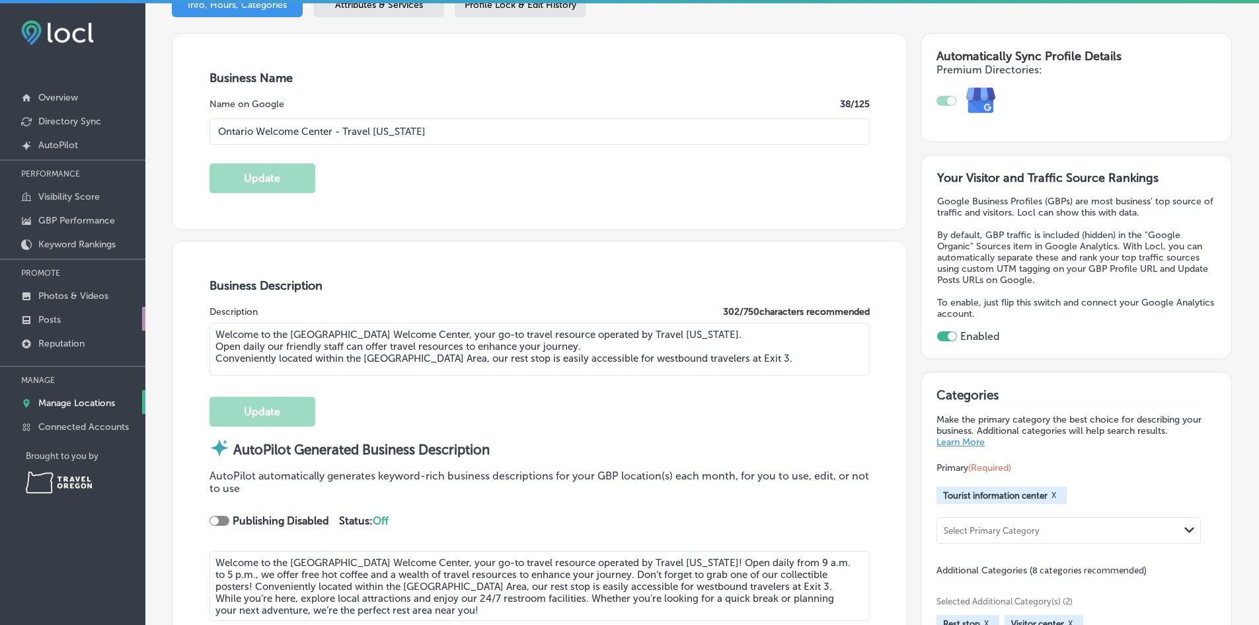
drag, startPoint x: 797, startPoint y: 356, endPoint x: 218, endPoint y: 327, distance: 579.2
click at [106, 324] on div "iconmonstr-menu-thin copy Created with Sketch. Overview Directory Sync Created …" at bounding box center [629, 315] width 1259 height 625
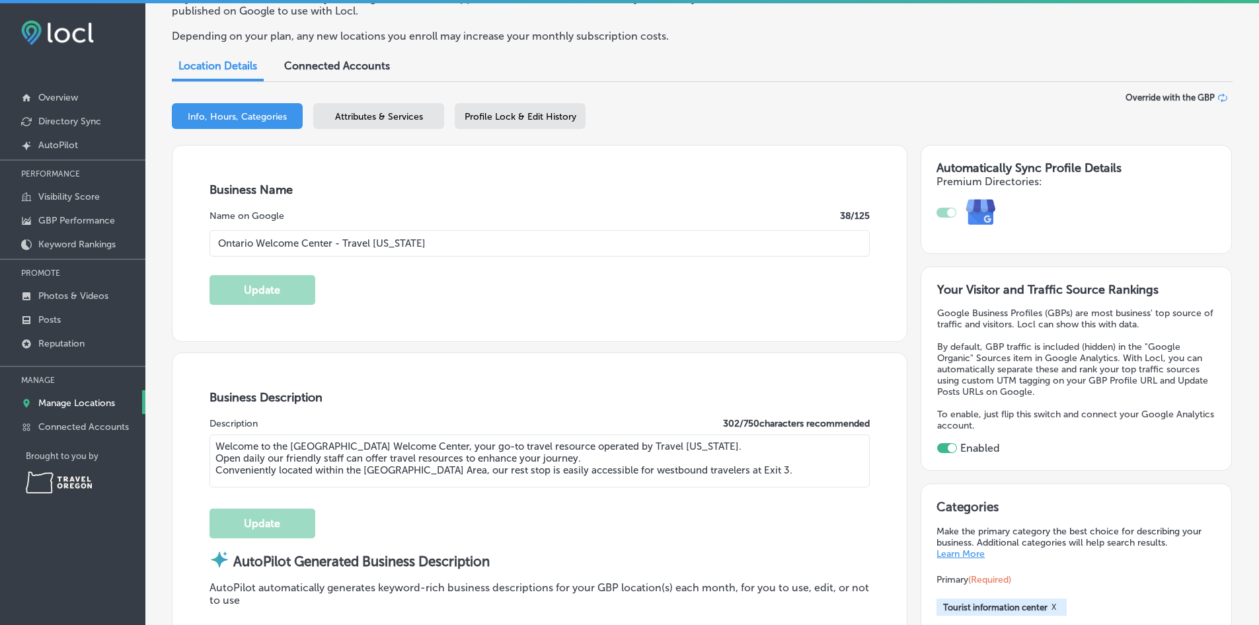
scroll to position [0, 0]
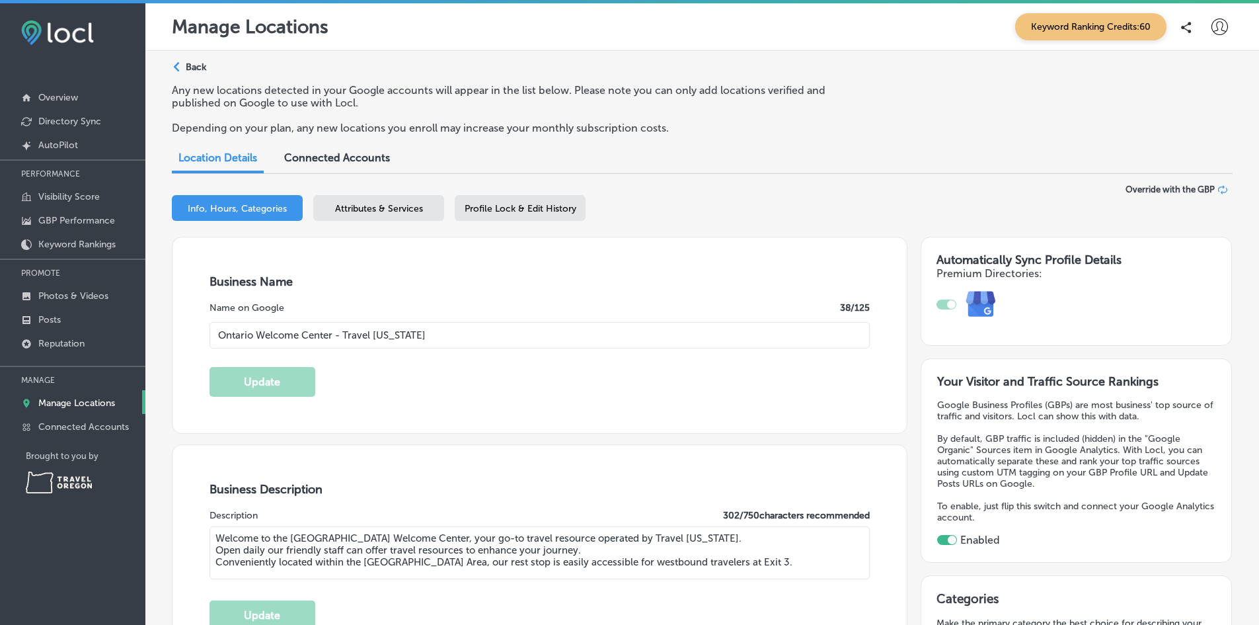
click at [186, 66] on p "Back" at bounding box center [196, 66] width 20 height 11
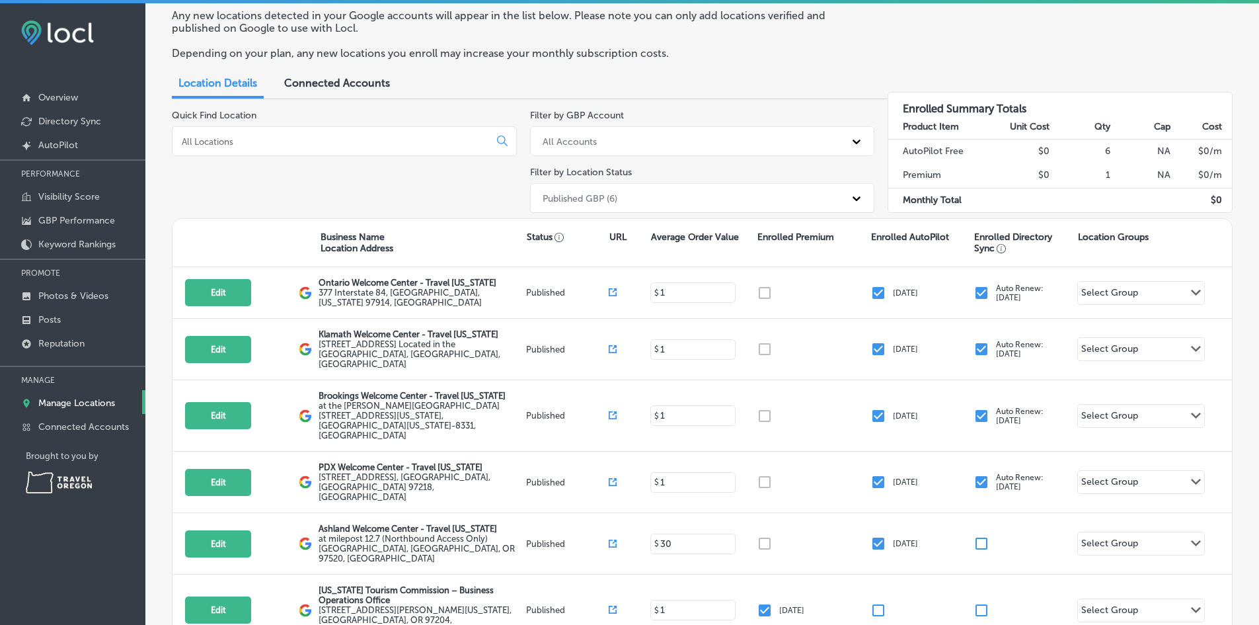
scroll to position [114, 0]
